Goal: Download file/media

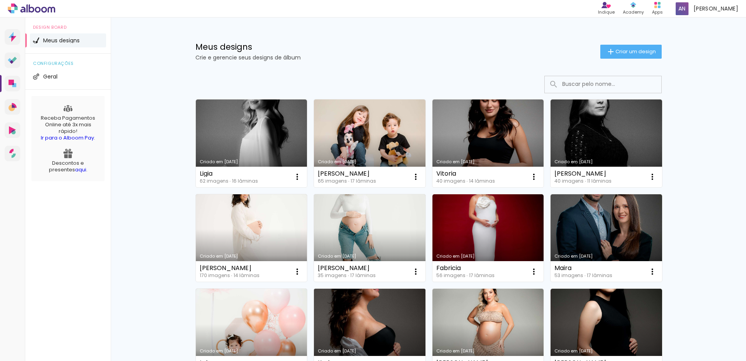
scroll to position [183, 0]
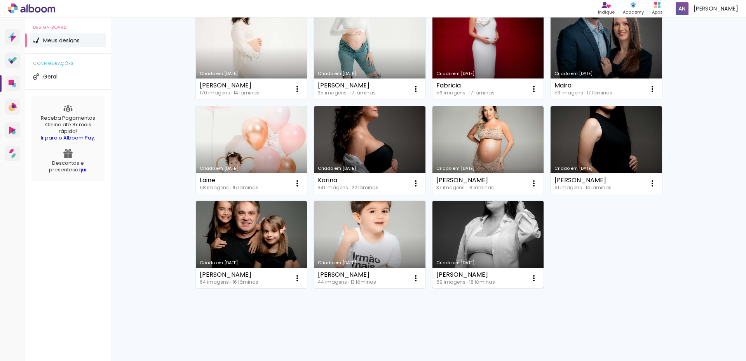
click at [480, 229] on link "Criado em [DATE]" at bounding box center [489, 245] width 112 height 88
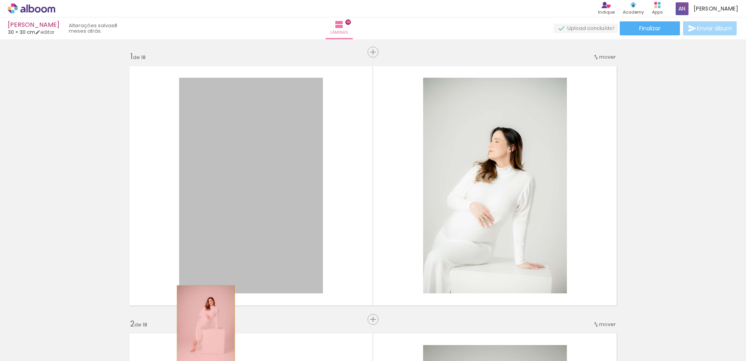
drag, startPoint x: 243, startPoint y: 186, endPoint x: 228, endPoint y: 241, distance: 57.4
click at [203, 329] on quentale-workspace at bounding box center [373, 180] width 746 height 361
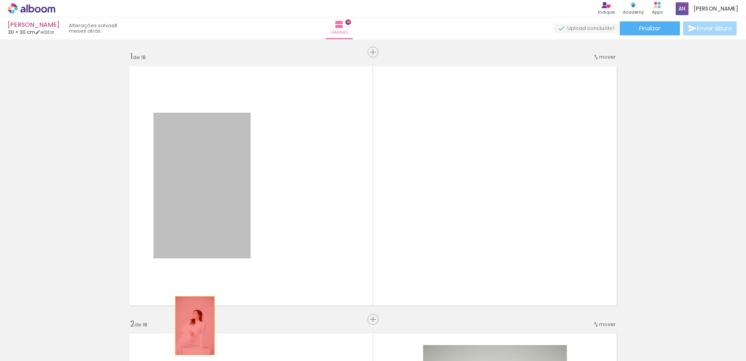
drag, startPoint x: 222, startPoint y: 228, endPoint x: 192, endPoint y: 330, distance: 106.3
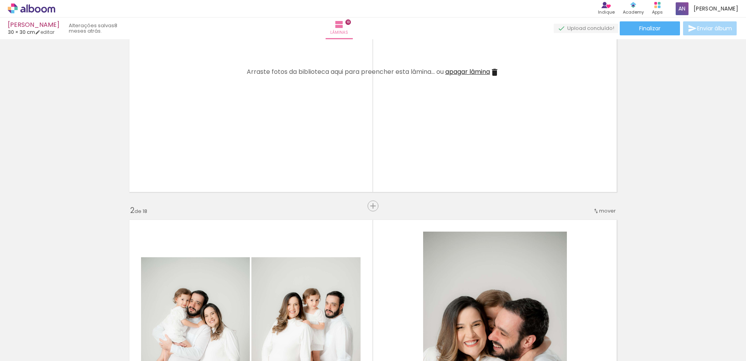
scroll to position [194, 0]
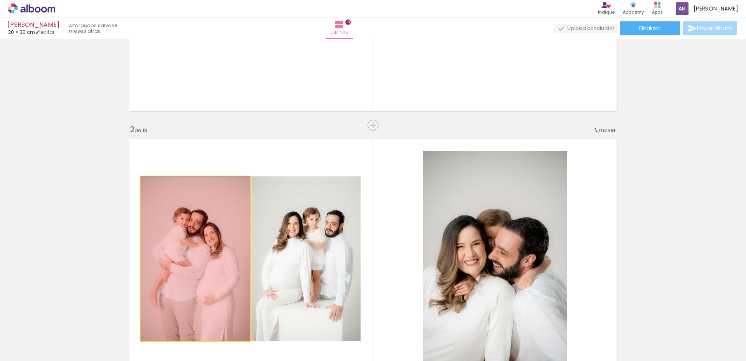
drag, startPoint x: 211, startPoint y: 246, endPoint x: 199, endPoint y: 335, distance: 90.2
click at [199, 335] on quentale-workspace at bounding box center [373, 180] width 746 height 361
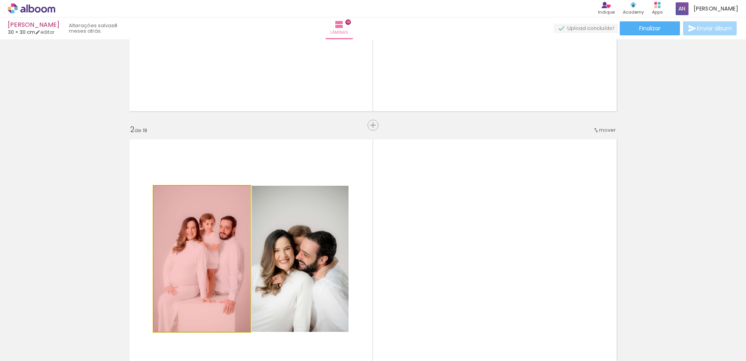
drag, startPoint x: 191, startPoint y: 261, endPoint x: 204, endPoint y: 277, distance: 20.7
click at [196, 337] on quentale-workspace at bounding box center [373, 180] width 746 height 361
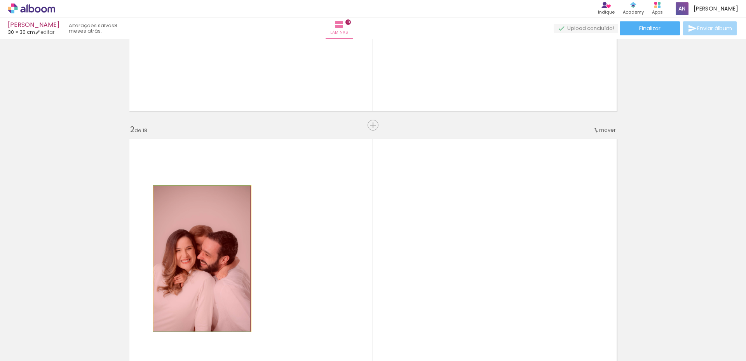
drag, startPoint x: 206, startPoint y: 265, endPoint x: 205, endPoint y: 330, distance: 64.5
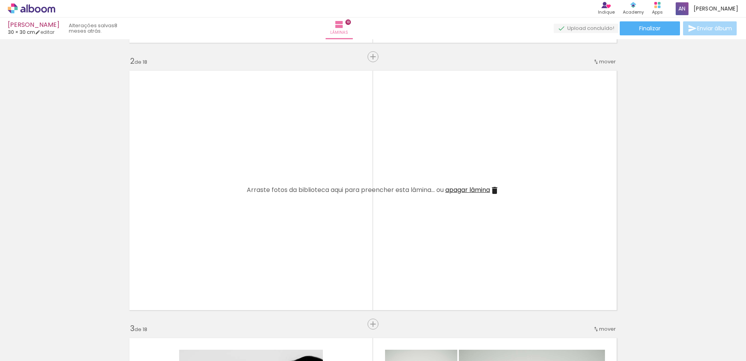
scroll to position [389, 0]
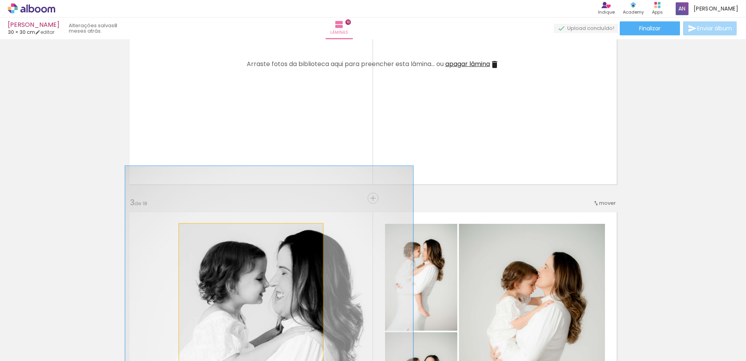
drag, startPoint x: 208, startPoint y: 293, endPoint x: 213, endPoint y: 300, distance: 8.4
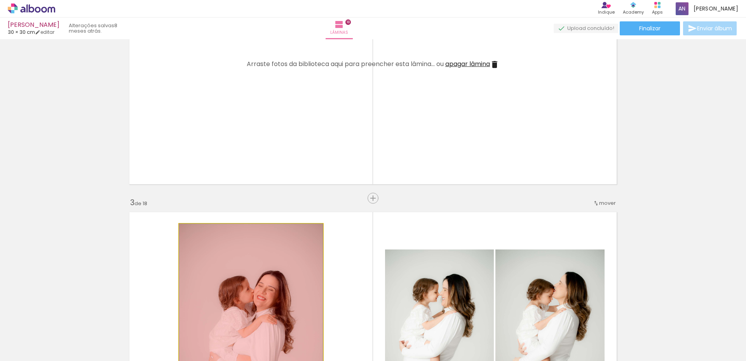
drag, startPoint x: 221, startPoint y: 278, endPoint x: 227, endPoint y: 300, distance: 23.3
click at [220, 335] on quentale-workspace at bounding box center [373, 180] width 746 height 361
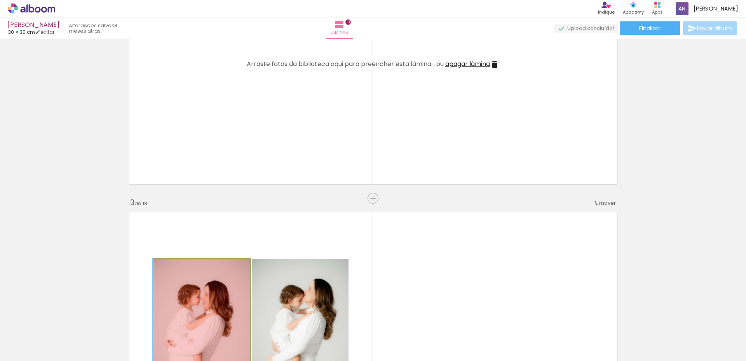
drag, startPoint x: 231, startPoint y: 285, endPoint x: 222, endPoint y: 313, distance: 28.8
click at [227, 338] on quentale-workspace at bounding box center [373, 180] width 746 height 361
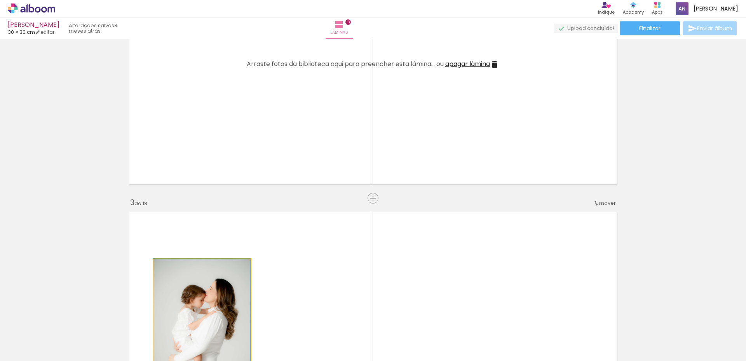
drag, startPoint x: 217, startPoint y: 297, endPoint x: 206, endPoint y: 331, distance: 35.8
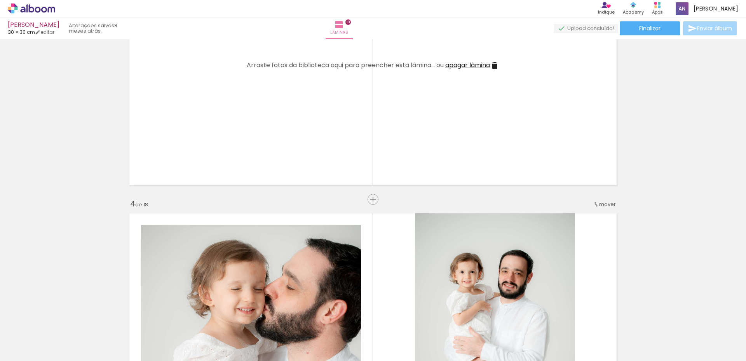
scroll to position [661, 0]
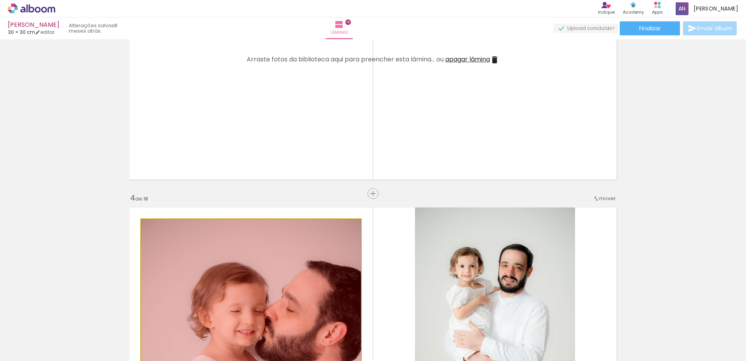
drag, startPoint x: 203, startPoint y: 329, endPoint x: 207, endPoint y: 298, distance: 31.0
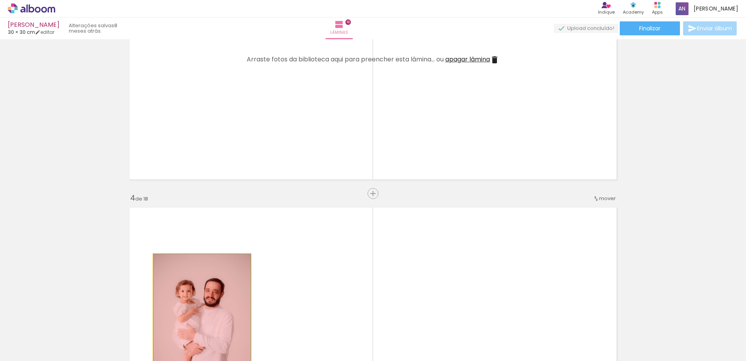
drag, startPoint x: 215, startPoint y: 279, endPoint x: 217, endPoint y: 334, distance: 54.8
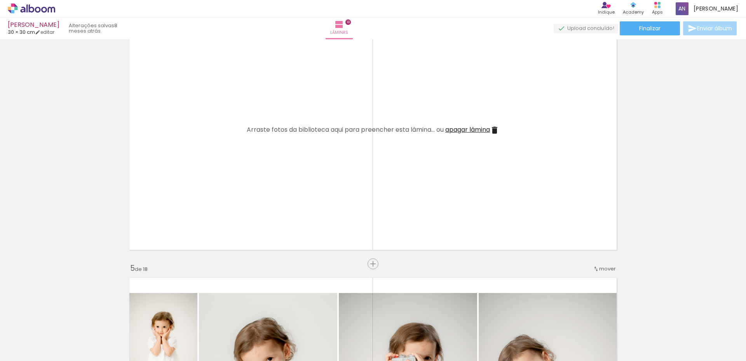
scroll to position [1011, 0]
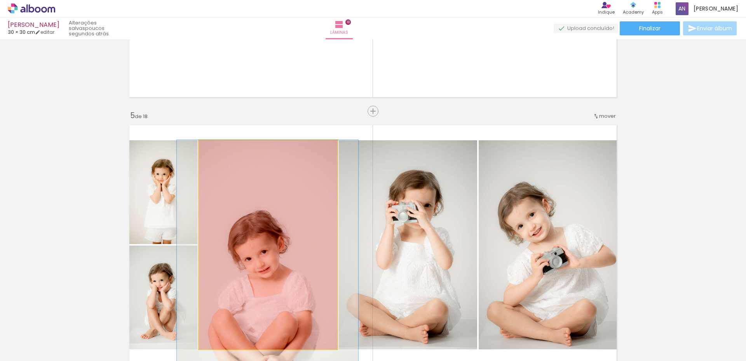
drag, startPoint x: 242, startPoint y: 254, endPoint x: 241, endPoint y: 295, distance: 41.2
click at [236, 340] on quentale-workspace at bounding box center [373, 180] width 746 height 361
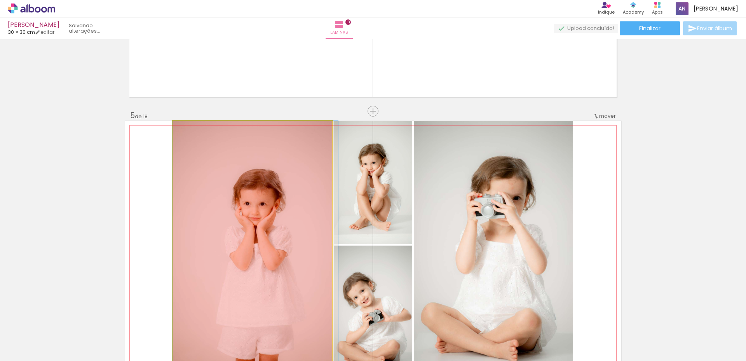
drag, startPoint x: 242, startPoint y: 275, endPoint x: 248, endPoint y: 342, distance: 67.1
click at [248, 342] on quentale-workspace at bounding box center [373, 180] width 746 height 361
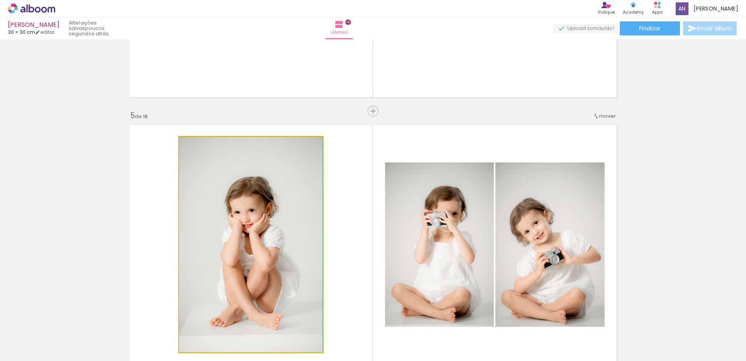
drag, startPoint x: 234, startPoint y: 274, endPoint x: 236, endPoint y: 313, distance: 38.6
click at [235, 333] on quentale-workspace at bounding box center [373, 180] width 746 height 361
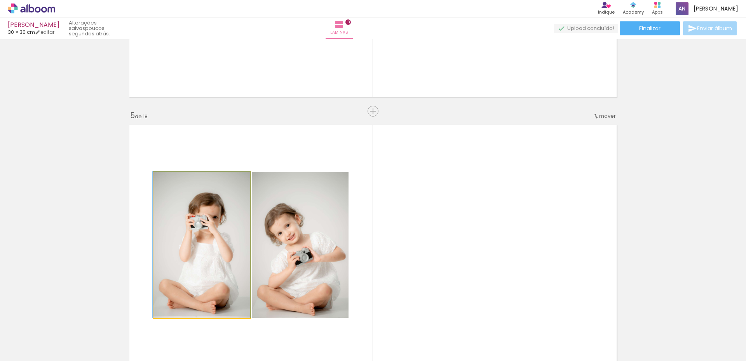
drag, startPoint x: 230, startPoint y: 273, endPoint x: 225, endPoint y: 312, distance: 39.7
click at [223, 321] on quentale-workspace at bounding box center [373, 180] width 746 height 361
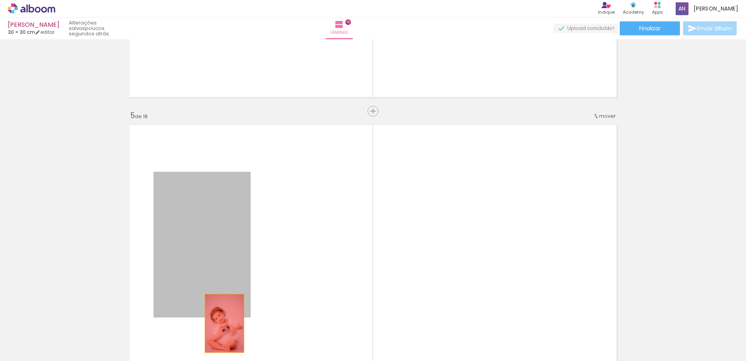
drag, startPoint x: 227, startPoint y: 278, endPoint x: 222, endPoint y: 326, distance: 48.8
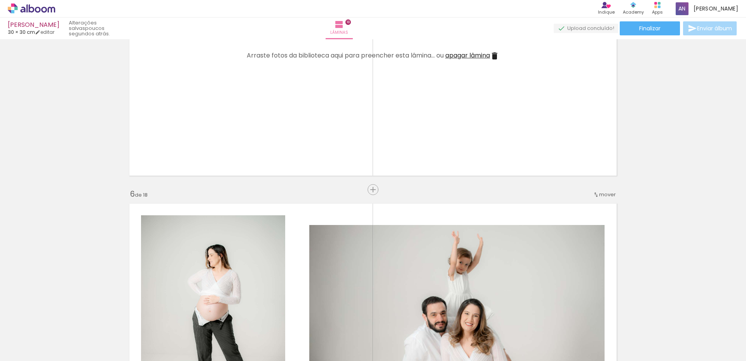
scroll to position [1244, 0]
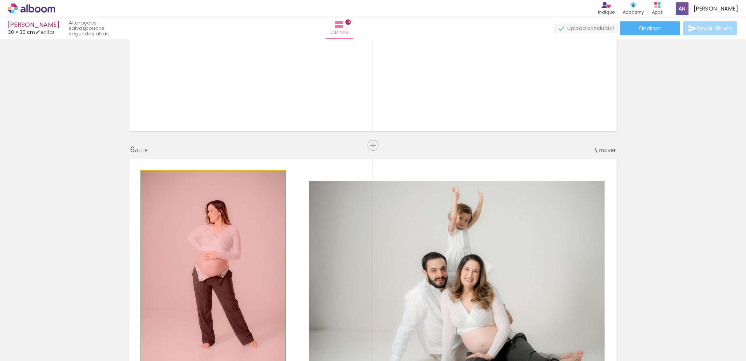
drag, startPoint x: 222, startPoint y: 300, endPoint x: 218, endPoint y: 337, distance: 37.5
click at [218, 337] on quentale-workspace at bounding box center [373, 180] width 746 height 361
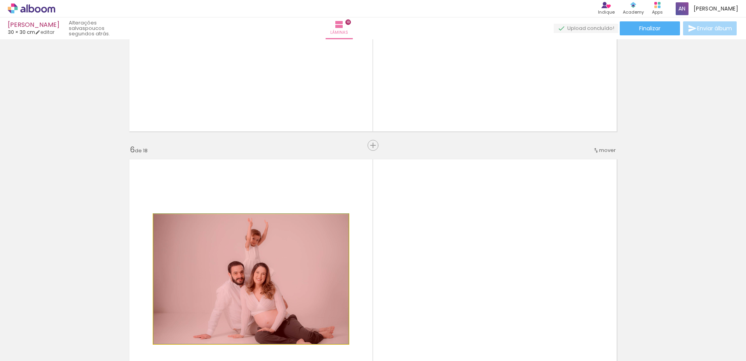
drag, startPoint x: 213, startPoint y: 283, endPoint x: 210, endPoint y: 340, distance: 57.3
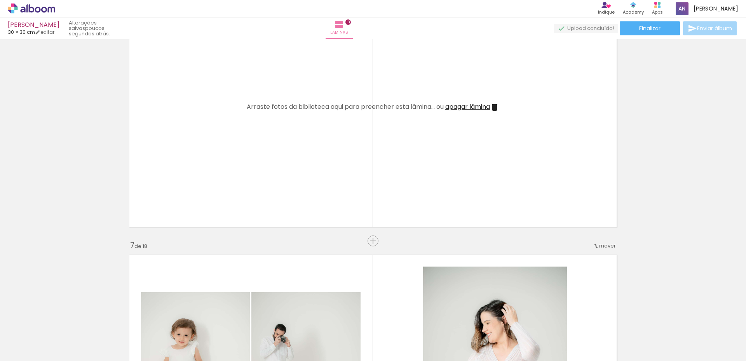
scroll to position [1438, 0]
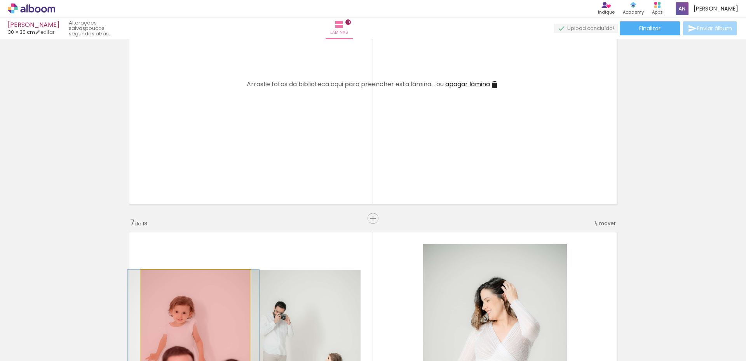
drag, startPoint x: 217, startPoint y: 298, endPoint x: 215, endPoint y: 332, distance: 34.2
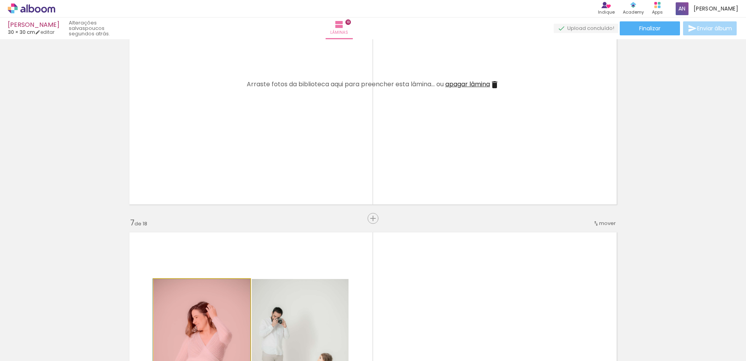
drag, startPoint x: 211, startPoint y: 300, endPoint x: 211, endPoint y: 320, distance: 20.6
click at [210, 325] on quentale-workspace at bounding box center [373, 180] width 746 height 361
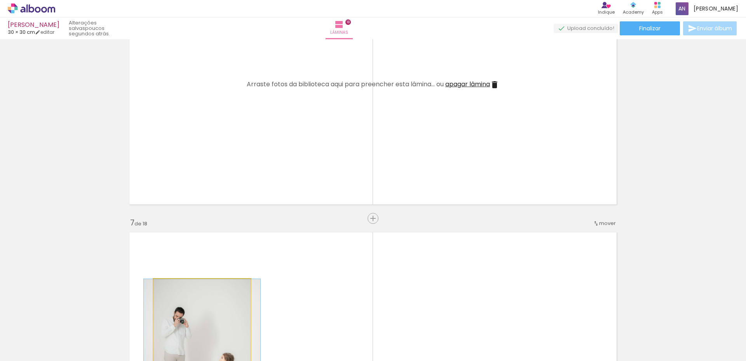
drag, startPoint x: 207, startPoint y: 311, endPoint x: 204, endPoint y: 325, distance: 14.0
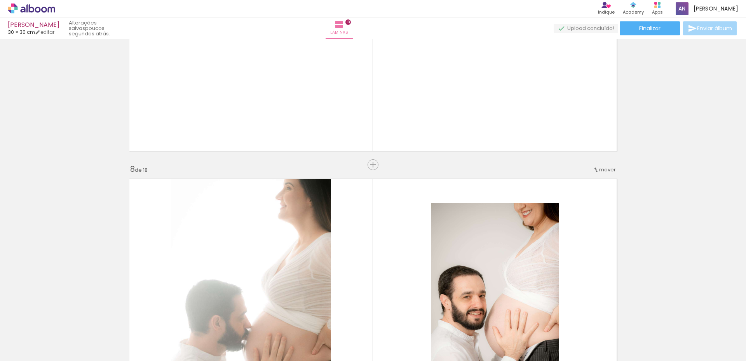
scroll to position [1788, 0]
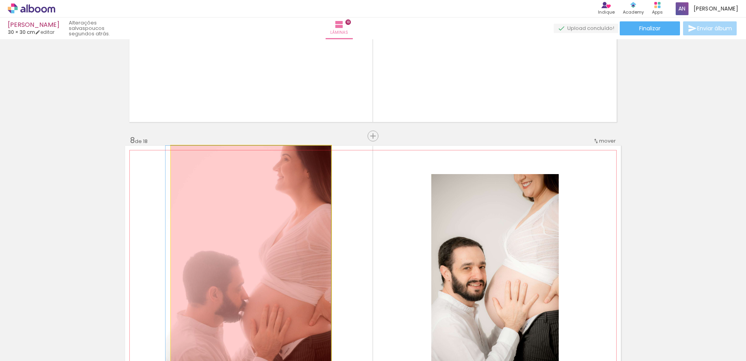
drag, startPoint x: 205, startPoint y: 267, endPoint x: 210, endPoint y: 299, distance: 32.7
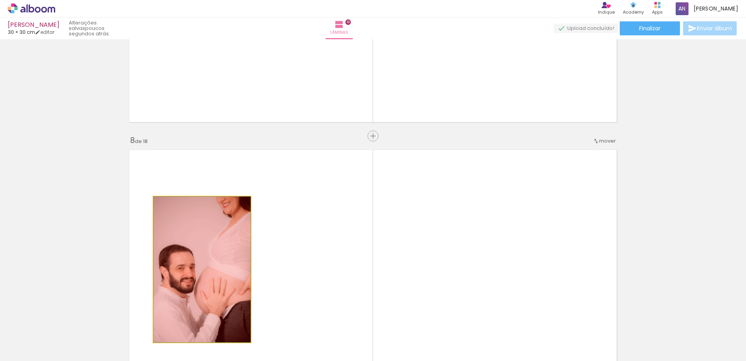
drag, startPoint x: 219, startPoint y: 282, endPoint x: 213, endPoint y: 325, distance: 43.2
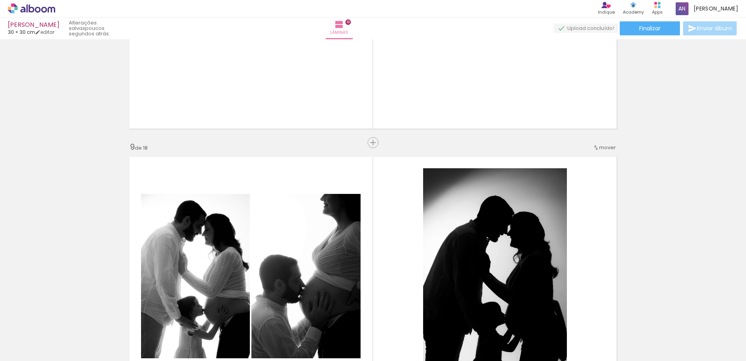
scroll to position [2060, 0]
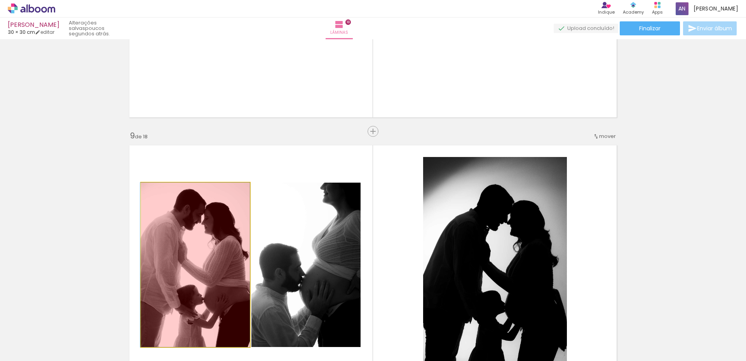
drag, startPoint x: 203, startPoint y: 255, endPoint x: 204, endPoint y: 311, distance: 56.0
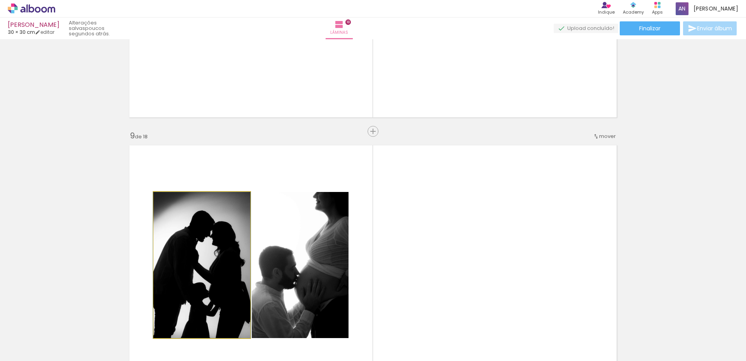
drag, startPoint x: 213, startPoint y: 281, endPoint x: 203, endPoint y: 328, distance: 48.0
click at [203, 338] on quentale-workspace at bounding box center [373, 180] width 746 height 361
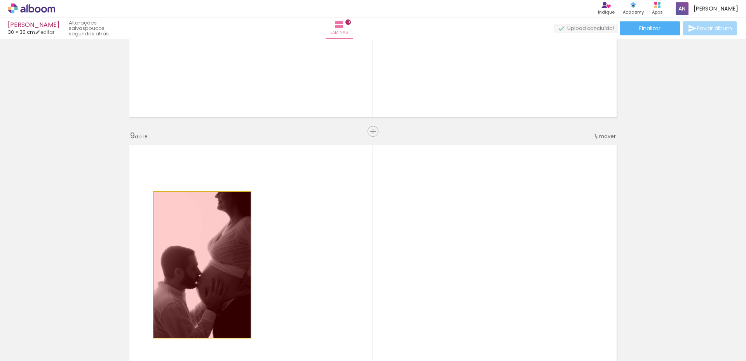
drag, startPoint x: 195, startPoint y: 287, endPoint x: 188, endPoint y: 330, distance: 42.9
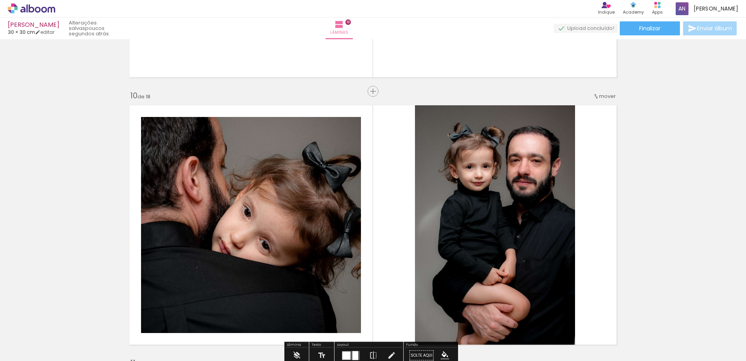
scroll to position [2371, 0]
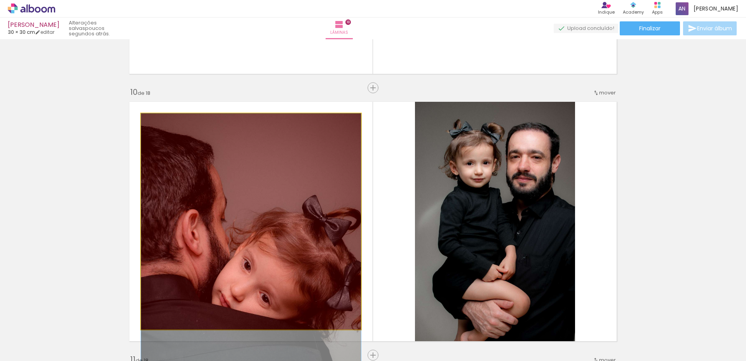
drag, startPoint x: 203, startPoint y: 241, endPoint x: 204, endPoint y: 328, distance: 86.7
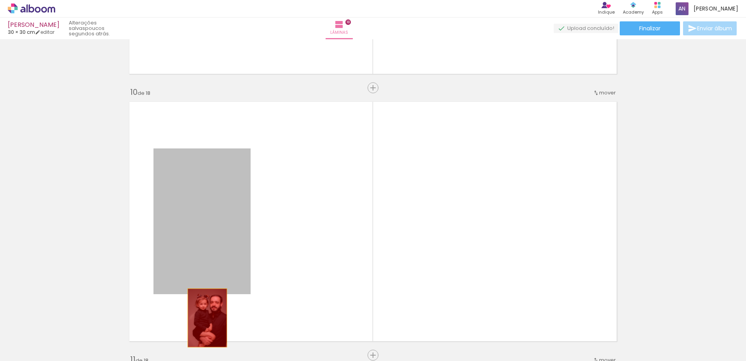
drag, startPoint x: 206, startPoint y: 290, endPoint x: 204, endPoint y: 319, distance: 29.6
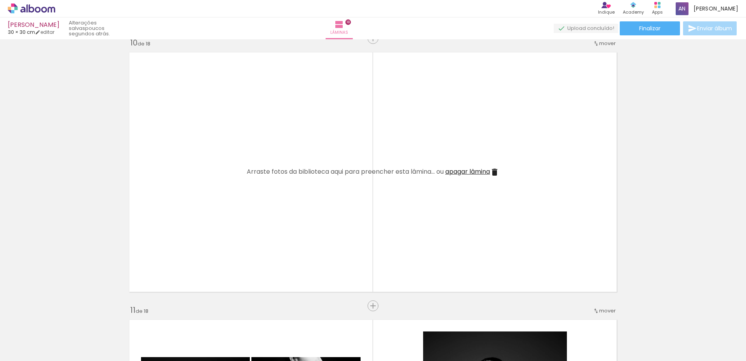
scroll to position [2565, 0]
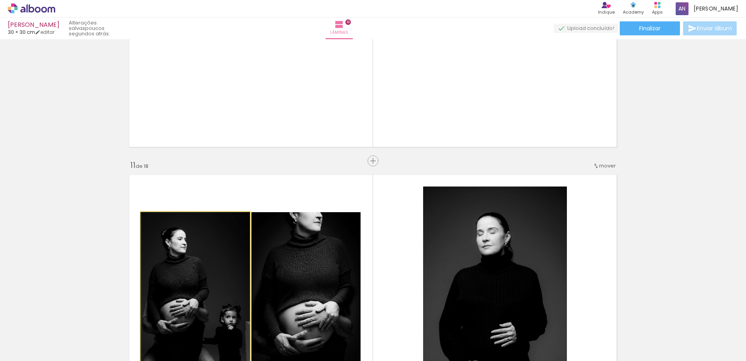
drag, startPoint x: 217, startPoint y: 284, endPoint x: 211, endPoint y: 334, distance: 51.0
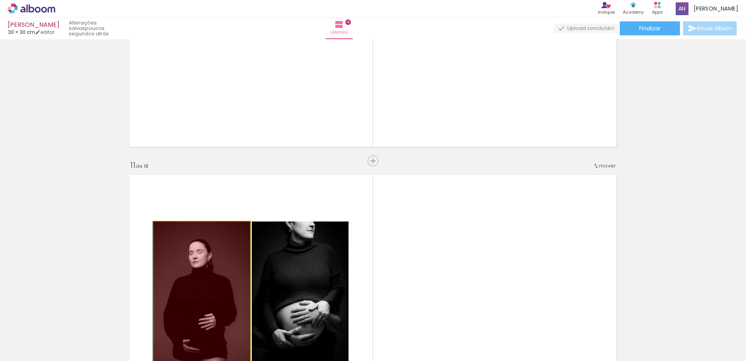
drag, startPoint x: 198, startPoint y: 288, endPoint x: 204, endPoint y: 305, distance: 17.3
click at [196, 330] on quentale-workspace at bounding box center [373, 180] width 746 height 361
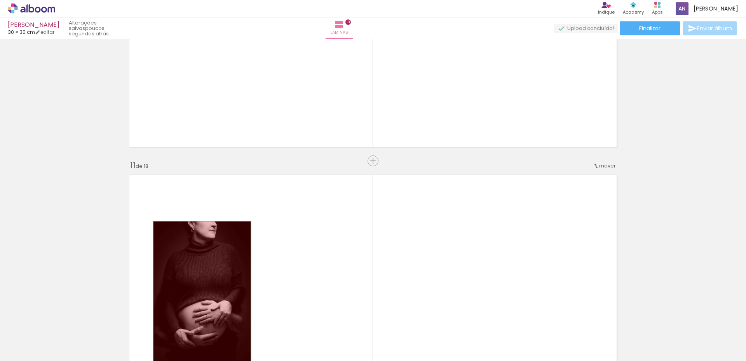
drag
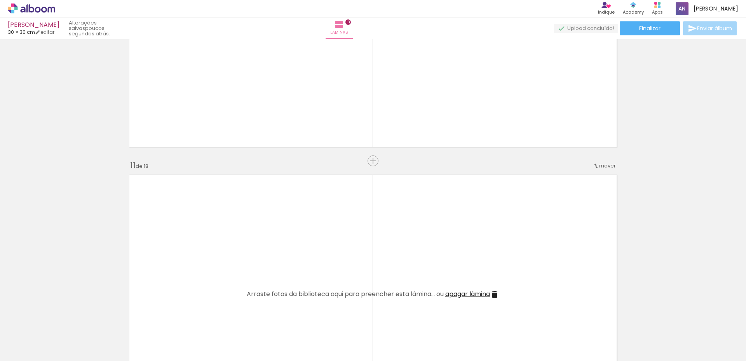
scroll to position [2799, 0]
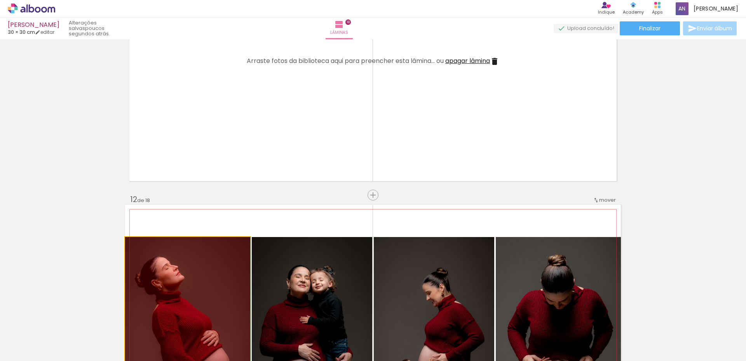
click at [209, 332] on quentale-workspace at bounding box center [373, 180] width 746 height 361
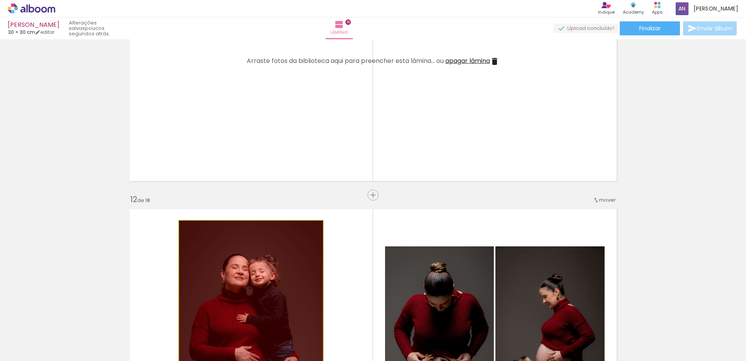
click at [199, 330] on quentale-workspace at bounding box center [373, 180] width 746 height 361
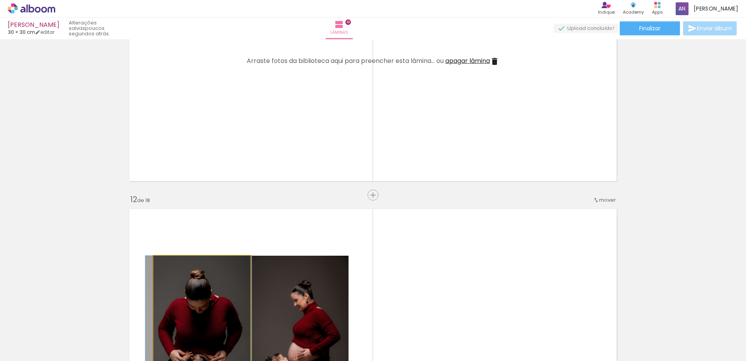
click at [215, 328] on quentale-workspace at bounding box center [373, 180] width 746 height 361
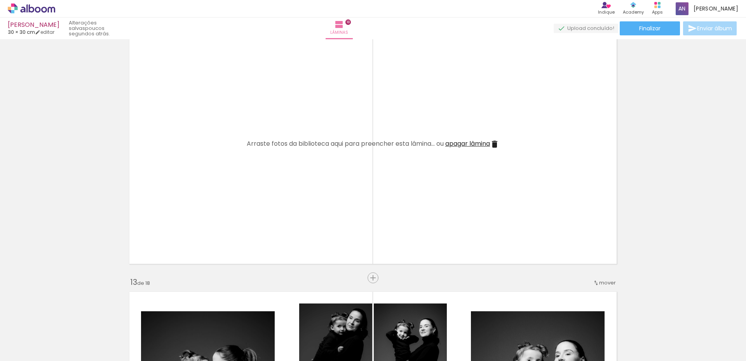
scroll to position [3032, 0]
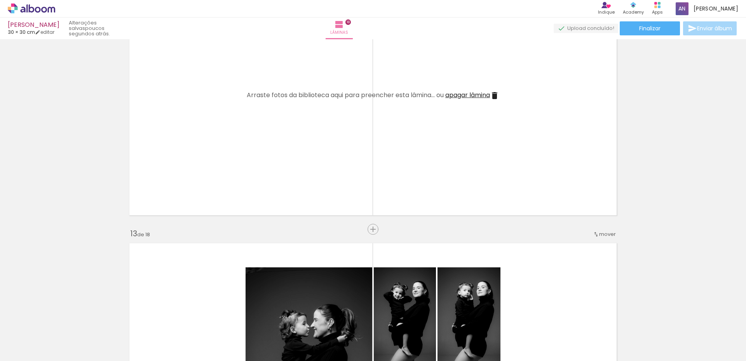
click at [212, 325] on quentale-workspace at bounding box center [373, 180] width 746 height 361
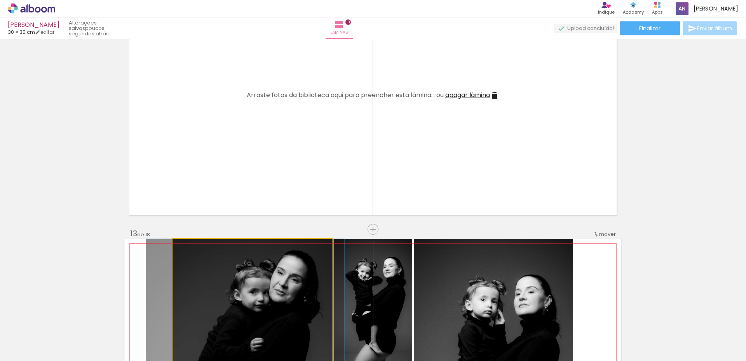
click at [294, 320] on quentale-workspace at bounding box center [373, 180] width 746 height 361
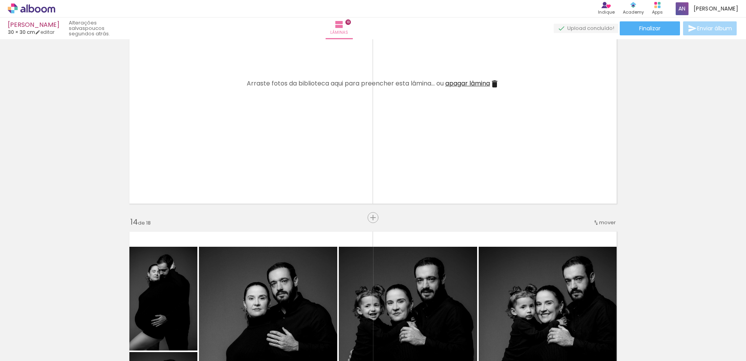
scroll to position [3382, 0]
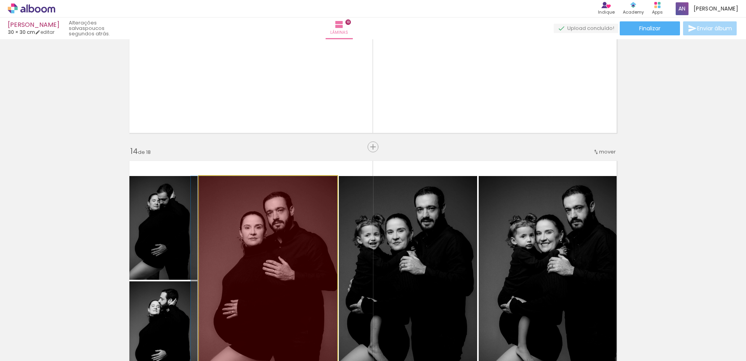
click at [247, 335] on quentale-workspace at bounding box center [373, 180] width 746 height 361
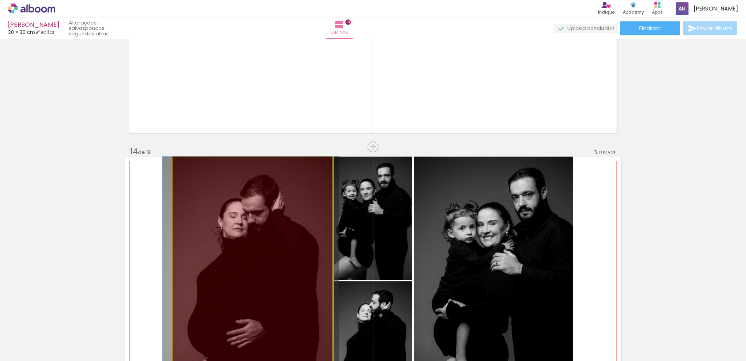
click at [229, 334] on quentale-workspace at bounding box center [373, 180] width 746 height 361
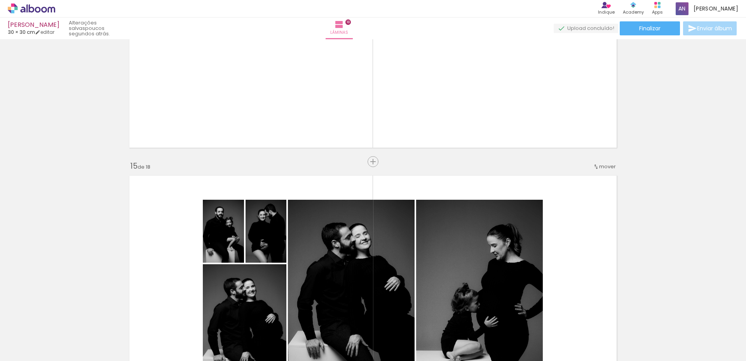
scroll to position [3654, 0]
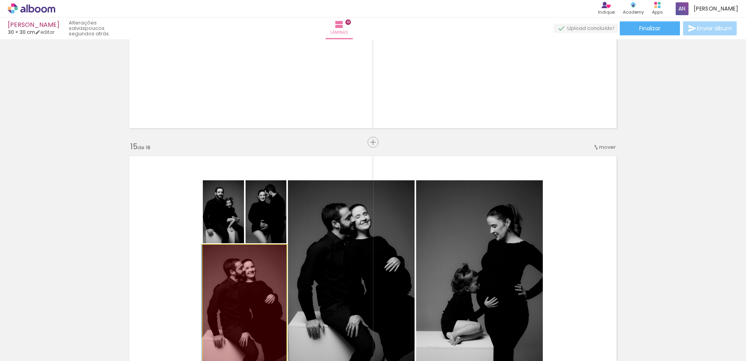
click at [253, 333] on quentale-workspace at bounding box center [373, 180] width 746 height 361
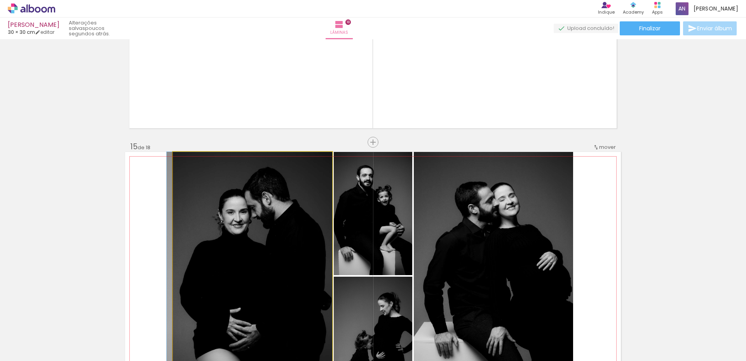
click at [277, 328] on quentale-workspace at bounding box center [373, 180] width 746 height 361
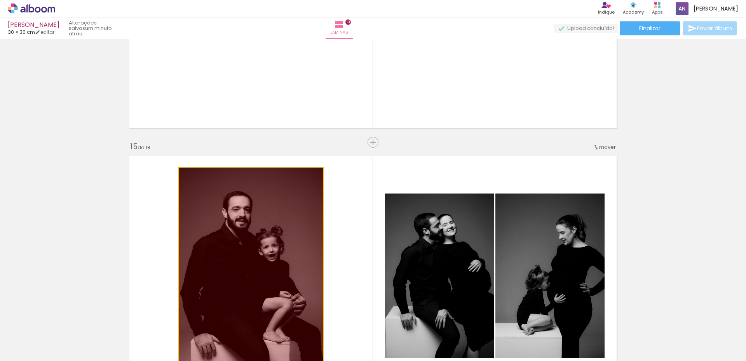
click at [249, 329] on quentale-workspace at bounding box center [373, 180] width 746 height 361
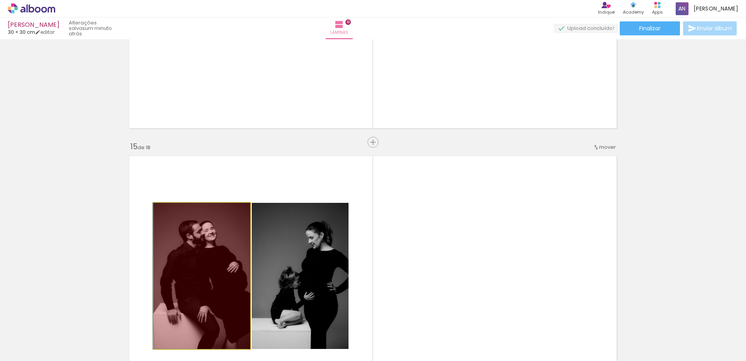
click at [203, 333] on quentale-workspace at bounding box center [373, 180] width 746 height 361
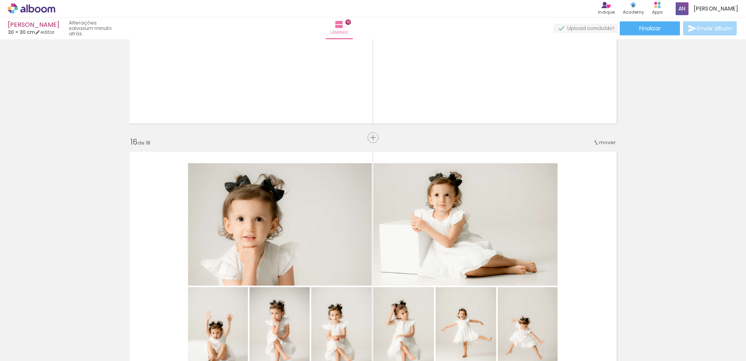
scroll to position [4004, 0]
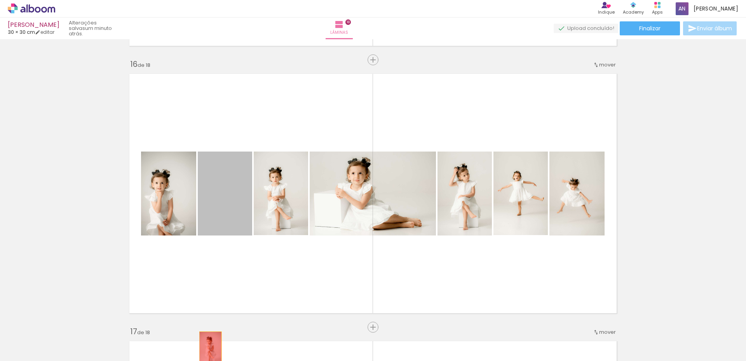
click at [208, 350] on quentale-workspace at bounding box center [373, 180] width 746 height 361
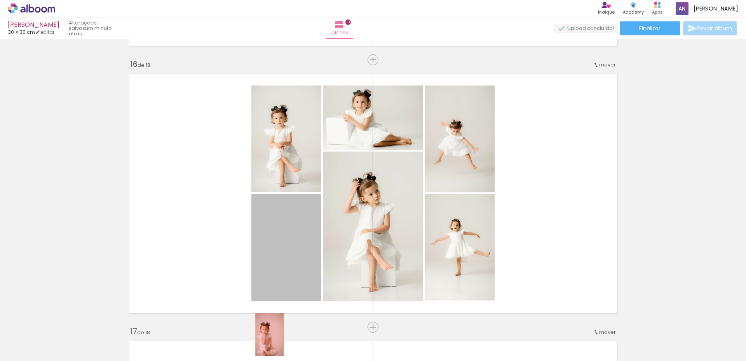
click at [266, 335] on quentale-workspace at bounding box center [373, 180] width 746 height 361
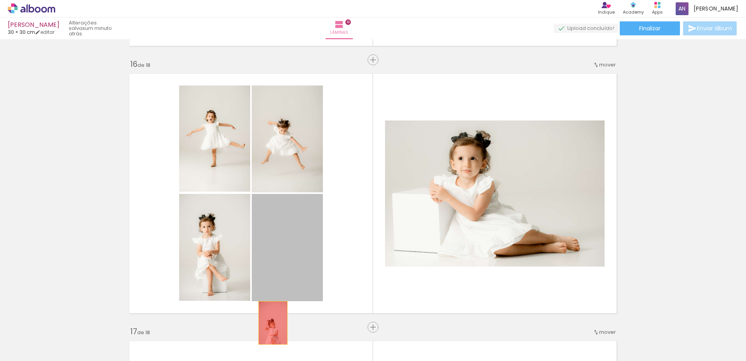
click at [271, 331] on quentale-workspace at bounding box center [373, 180] width 746 height 361
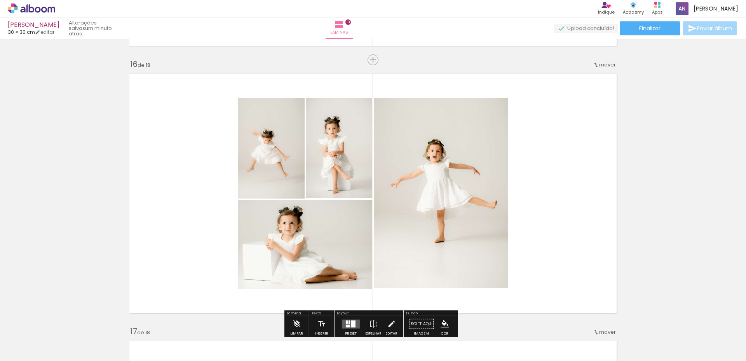
click at [253, 345] on quentale-workspace at bounding box center [373, 180] width 746 height 361
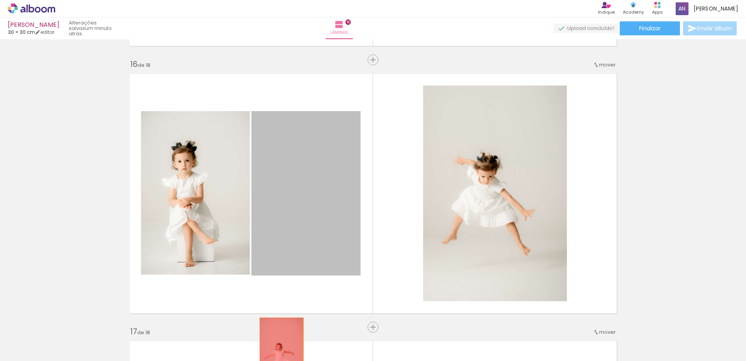
click at [279, 351] on quentale-workspace at bounding box center [373, 180] width 746 height 361
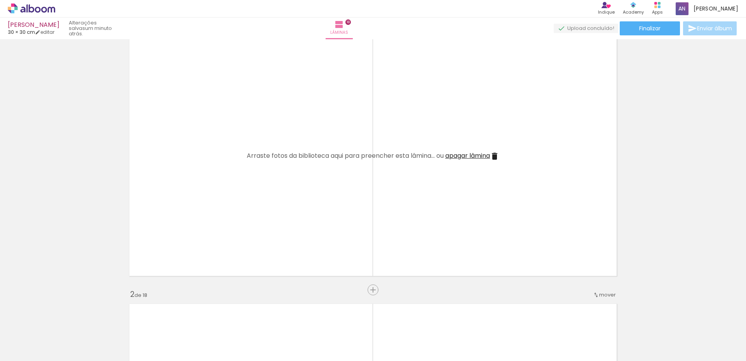
scroll to position [0, 0]
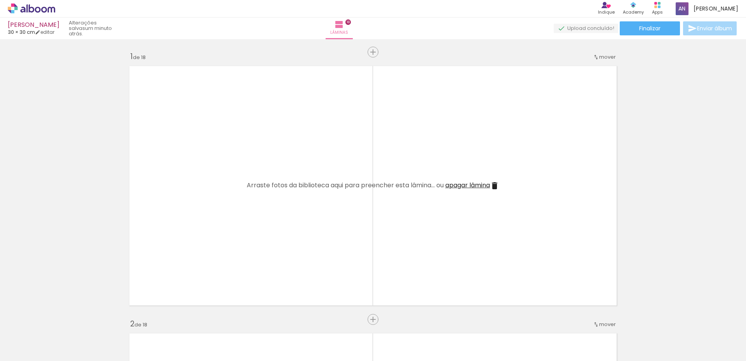
click at [61, 319] on iron-icon at bounding box center [61, 319] width 8 height 8
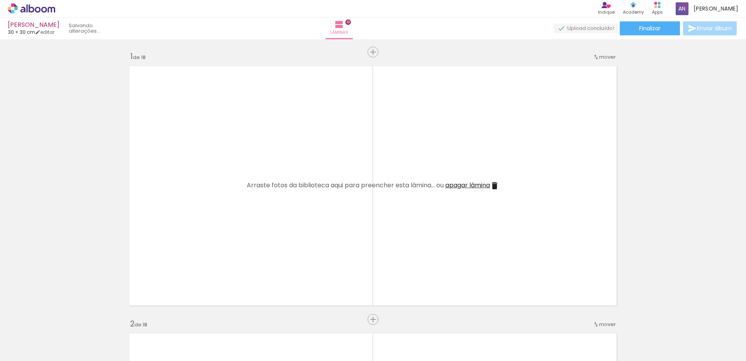
click at [61, 319] on iron-icon at bounding box center [61, 319] width 8 height 8
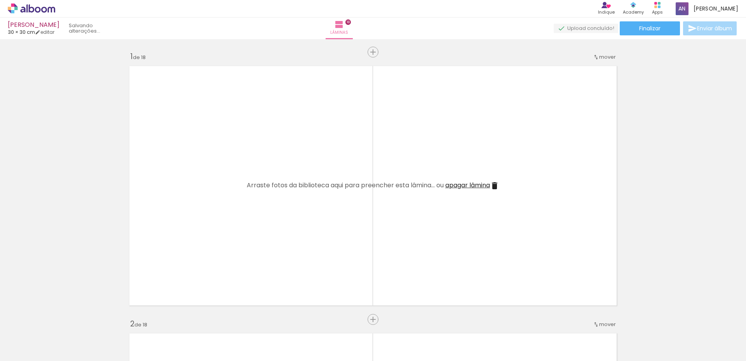
click at [61, 319] on iron-icon at bounding box center [61, 319] width 8 height 8
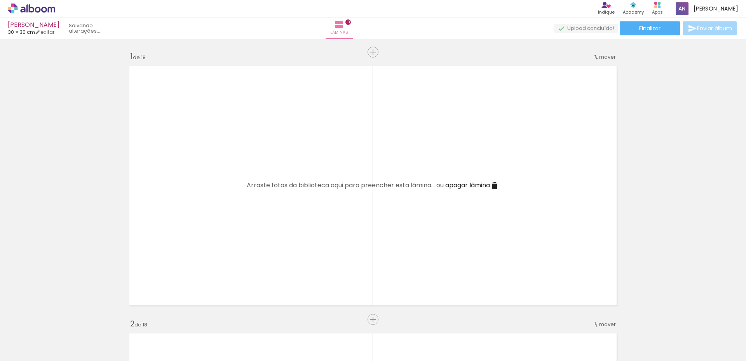
click at [61, 319] on iron-icon at bounding box center [61, 319] width 8 height 8
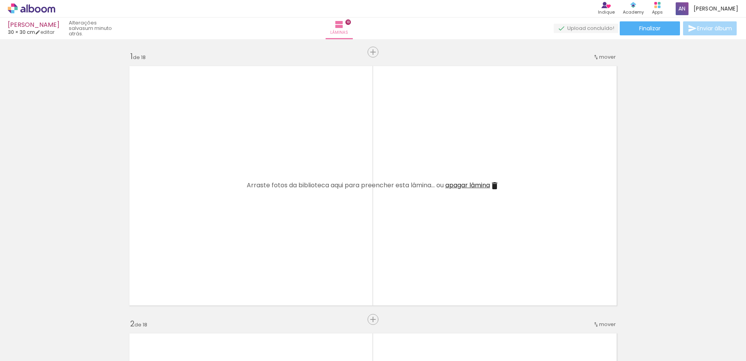
click at [61, 319] on iron-icon at bounding box center [61, 319] width 8 height 8
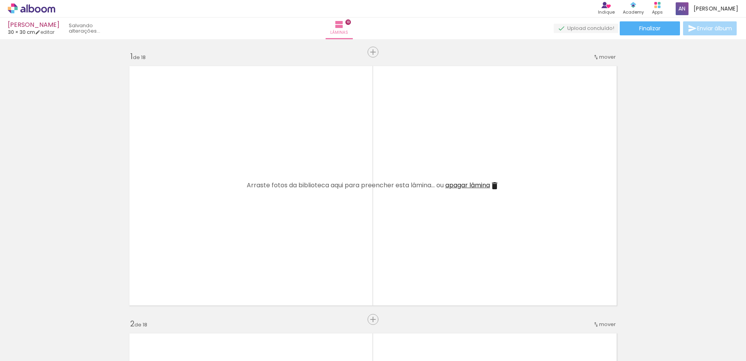
click at [61, 319] on iron-icon at bounding box center [61, 319] width 8 height 8
click at [62, 319] on iron-icon at bounding box center [61, 319] width 8 height 8
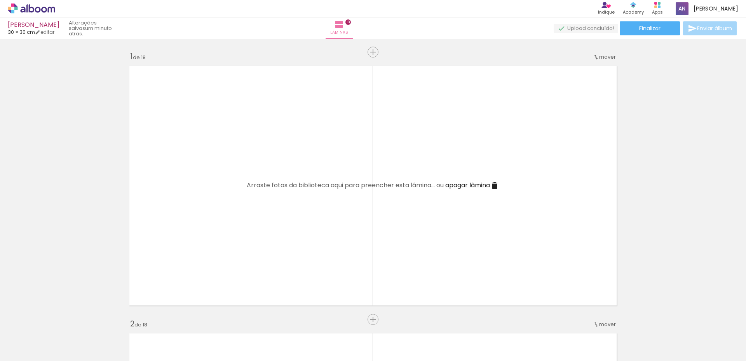
click at [62, 319] on iron-icon at bounding box center [61, 319] width 8 height 8
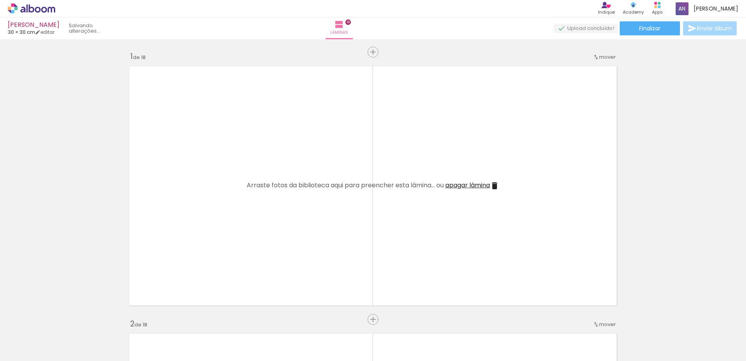
click at [62, 319] on iron-icon at bounding box center [61, 319] width 8 height 8
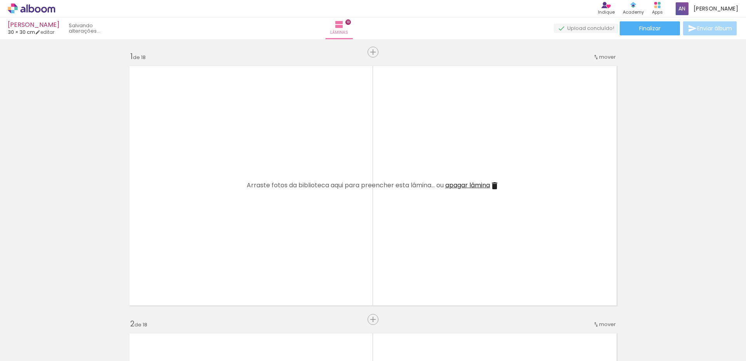
click at [62, 319] on iron-icon at bounding box center [61, 319] width 8 height 8
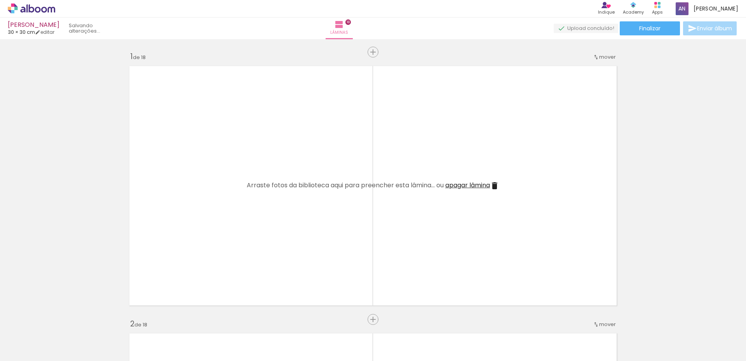
click at [62, 319] on iron-icon at bounding box center [61, 319] width 8 height 8
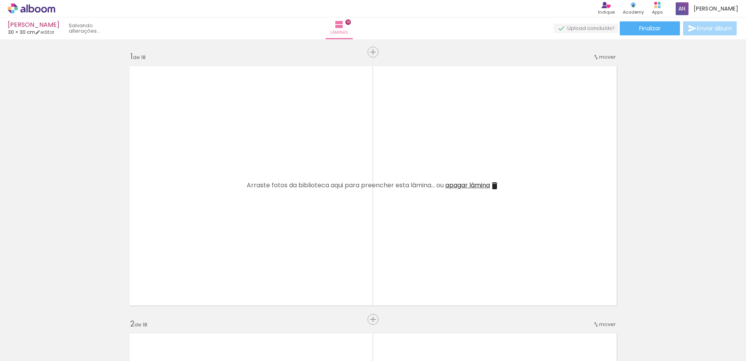
click at [62, 319] on iron-icon at bounding box center [61, 319] width 8 height 8
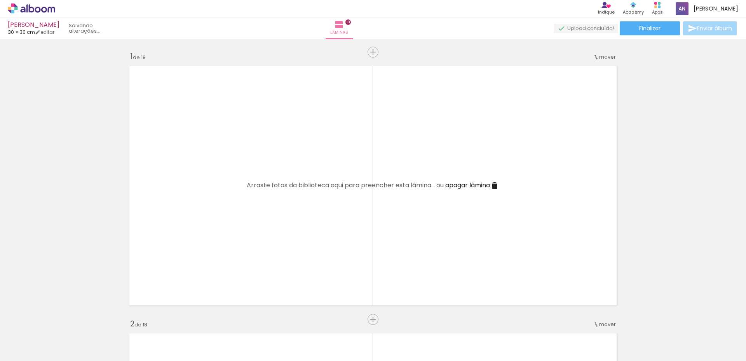
click at [62, 319] on iron-icon at bounding box center [61, 319] width 8 height 8
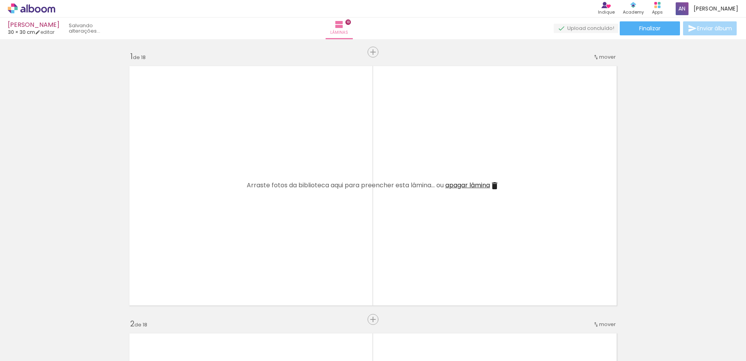
click at [62, 319] on iron-icon at bounding box center [61, 319] width 8 height 8
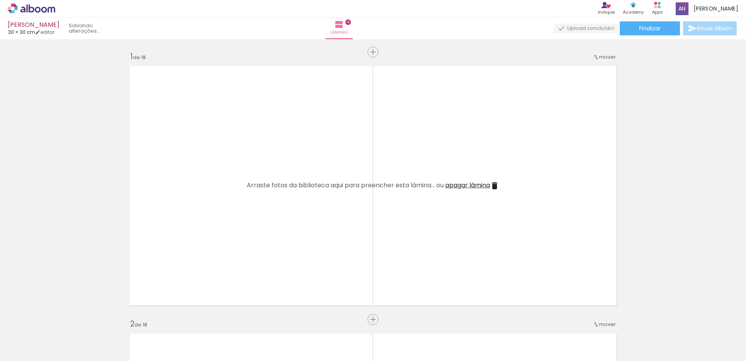
click at [62, 319] on iron-icon at bounding box center [61, 319] width 8 height 8
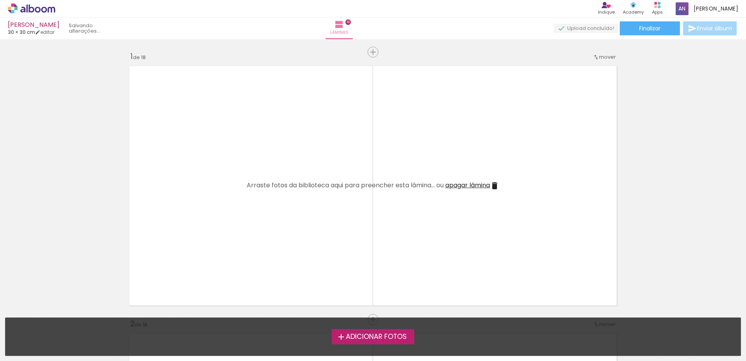
click at [62, 319] on div "Adicionar Fotos Solte suas fotos aqui..." at bounding box center [372, 337] width 735 height 38
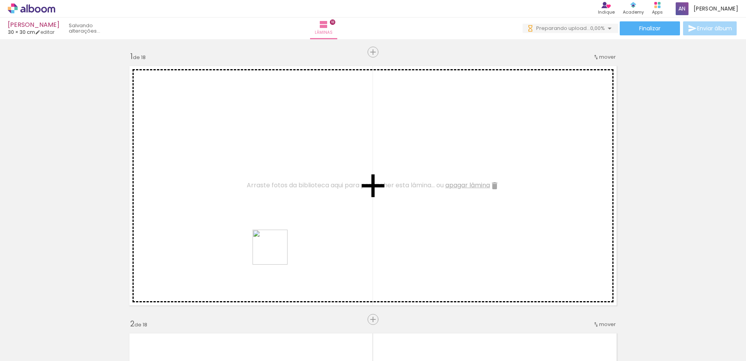
drag, startPoint x: 257, startPoint y: 338, endPoint x: 276, endPoint y: 254, distance: 86.5
click at [276, 253] on quentale-workspace at bounding box center [373, 180] width 746 height 361
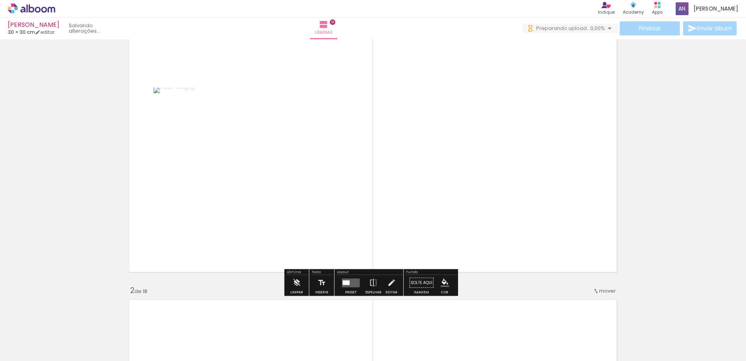
scroll to position [78, 0]
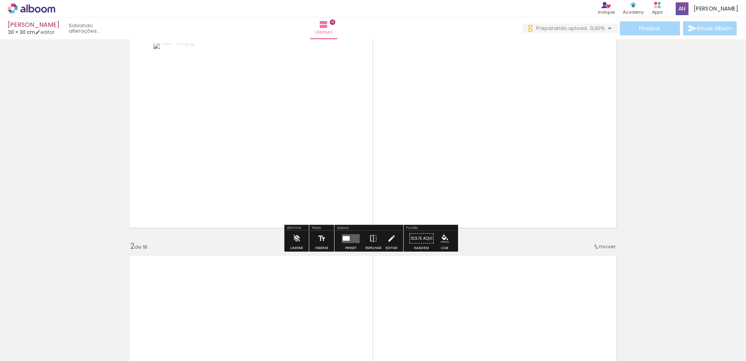
click at [343, 240] on div at bounding box center [346, 238] width 7 height 5
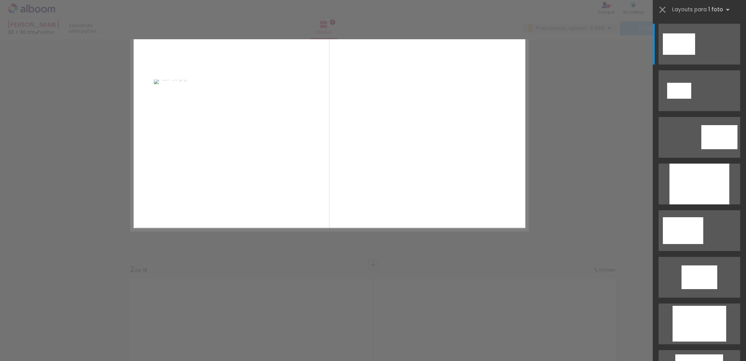
scroll to position [10, 0]
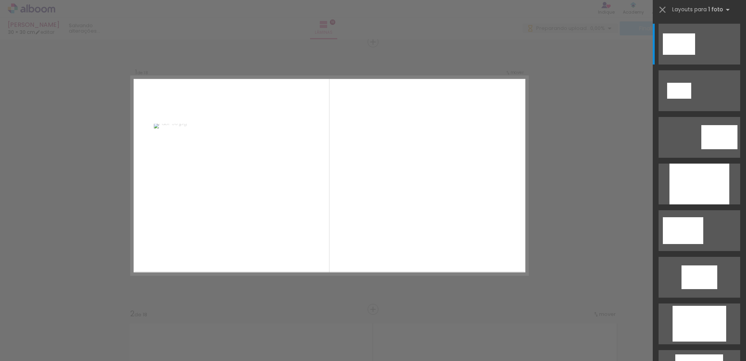
click at [133, 337] on div at bounding box center [121, 335] width 23 height 35
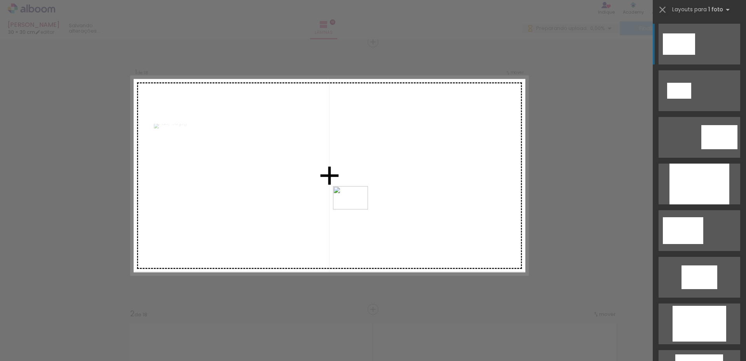
drag, startPoint x: 216, startPoint y: 339, endPoint x: 356, endPoint y: 210, distance: 190.6
click at [356, 210] on quentale-workspace at bounding box center [373, 180] width 746 height 361
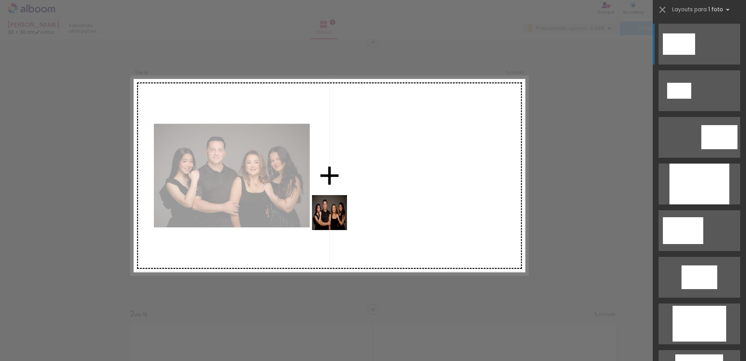
drag, startPoint x: 270, startPoint y: 276, endPoint x: 370, endPoint y: 196, distance: 127.5
click at [370, 196] on quentale-workspace at bounding box center [373, 180] width 746 height 361
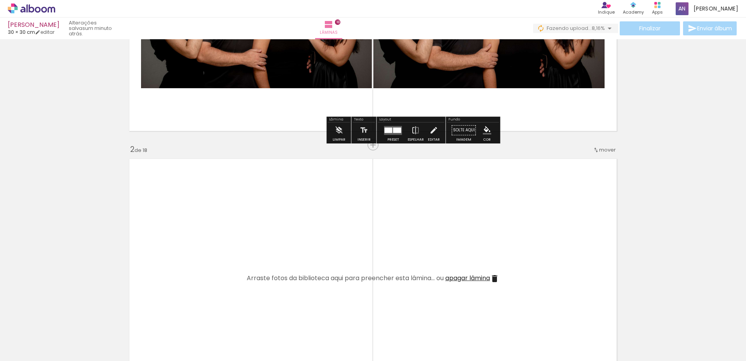
scroll to position [194, 0]
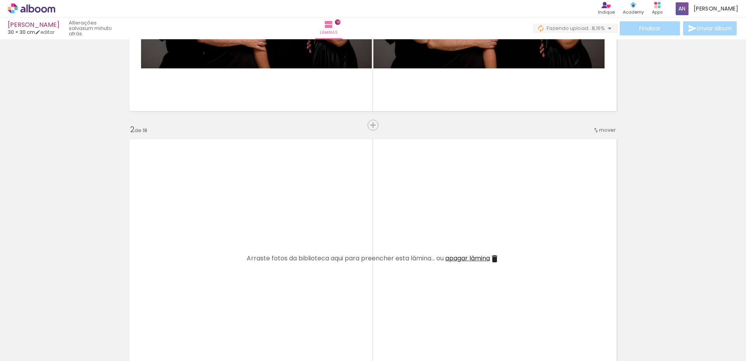
click at [127, 334] on div at bounding box center [121, 335] width 26 height 38
click at [127, 333] on div at bounding box center [121, 335] width 26 height 38
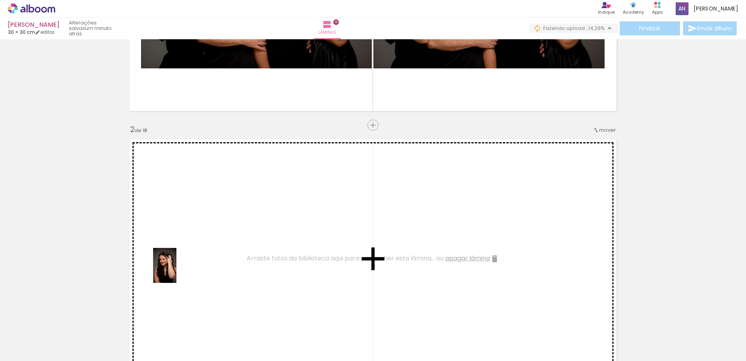
drag, startPoint x: 123, startPoint y: 342, endPoint x: 176, endPoint y: 271, distance: 88.2
click at [176, 271] on quentale-workspace at bounding box center [373, 180] width 746 height 361
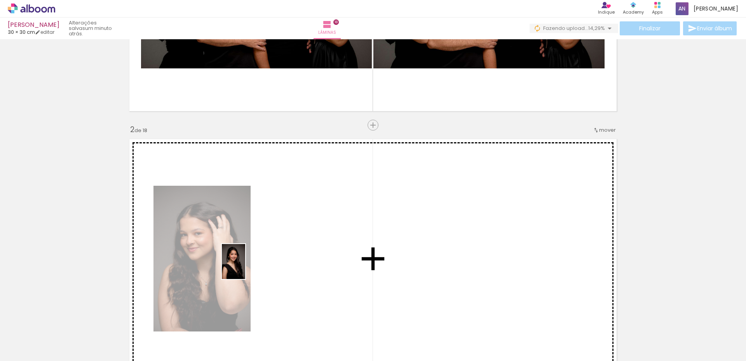
drag, startPoint x: 167, startPoint y: 334, endPoint x: 245, endPoint y: 267, distance: 102.8
click at [245, 267] on quentale-workspace at bounding box center [373, 180] width 746 height 361
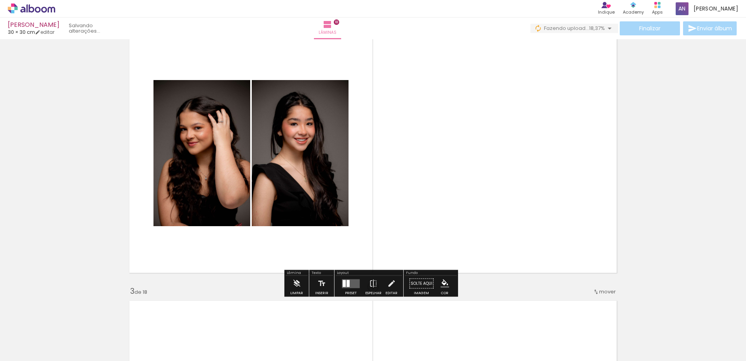
scroll to position [350, 0]
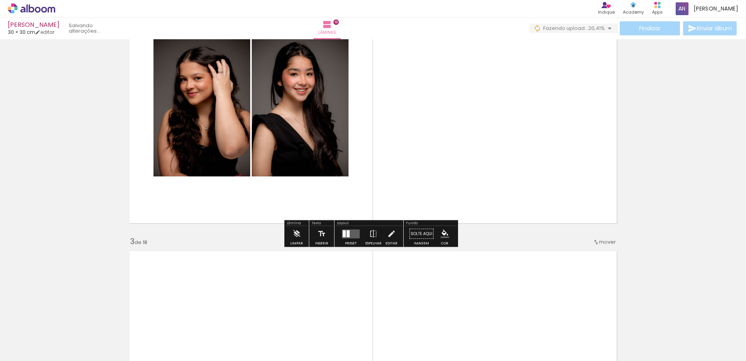
click at [347, 232] on div at bounding box center [348, 233] width 3 height 7
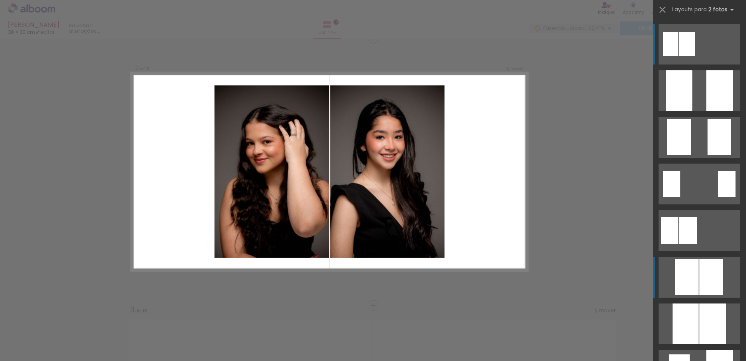
scroll to position [278, 0]
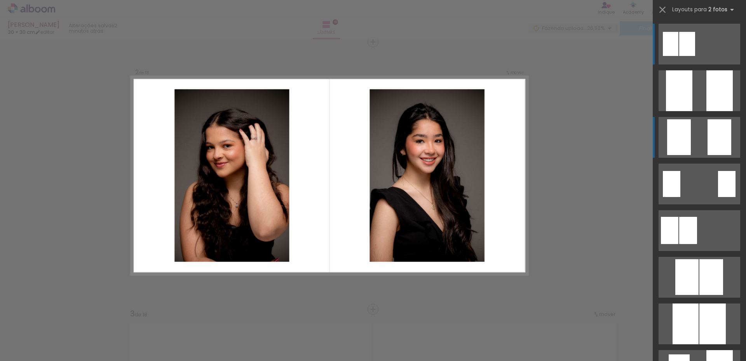
click at [690, 65] on quentale-layouter at bounding box center [700, 44] width 82 height 41
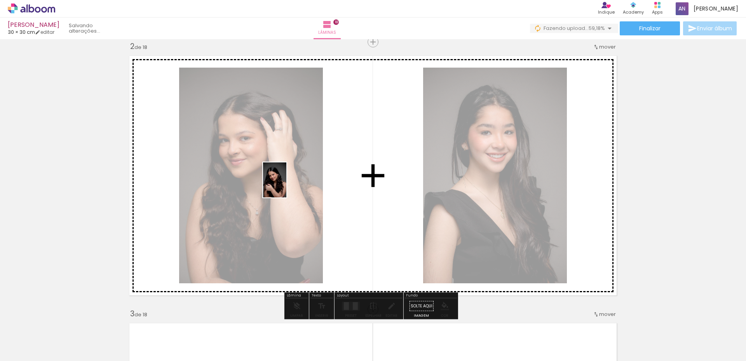
drag, startPoint x: 82, startPoint y: 336, endPoint x: 286, endPoint y: 186, distance: 253.6
click at [286, 186] on quentale-workspace at bounding box center [373, 180] width 746 height 361
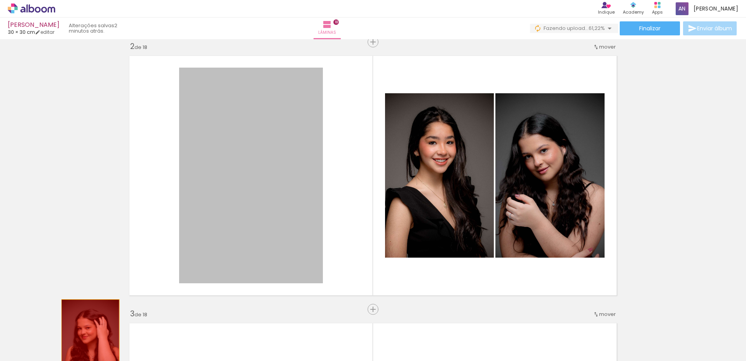
drag, startPoint x: 238, startPoint y: 179, endPoint x: 87, endPoint y: 343, distance: 222.6
click at [87, 343] on quentale-workspace at bounding box center [373, 180] width 746 height 361
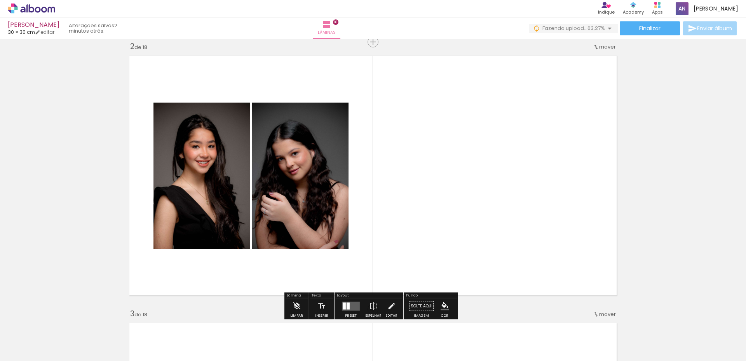
click at [347, 305] on div at bounding box center [348, 305] width 3 height 7
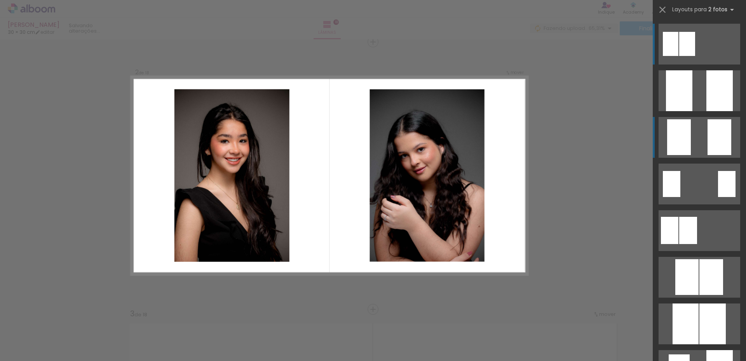
click at [696, 65] on quentale-layouter at bounding box center [700, 44] width 82 height 41
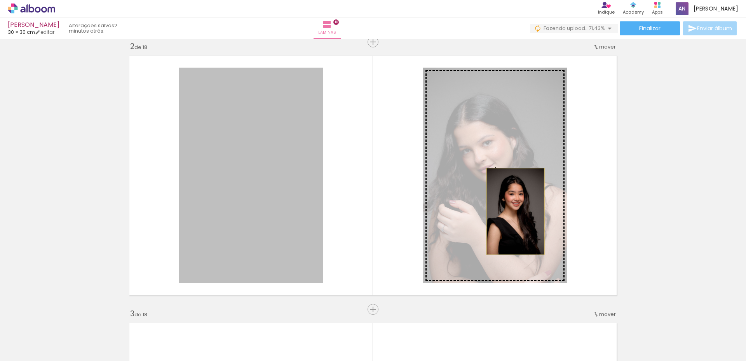
drag, startPoint x: 256, startPoint y: 228, endPoint x: 513, endPoint y: 211, distance: 257.5
click at [0, 0] on slot at bounding box center [0, 0] width 0 height 0
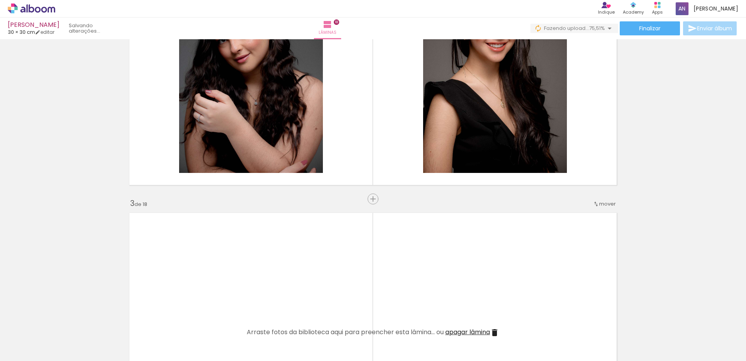
scroll to position [433, 0]
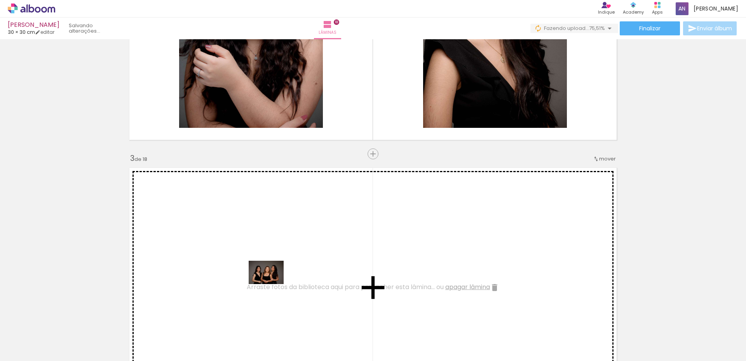
drag, startPoint x: 297, startPoint y: 336, endPoint x: 435, endPoint y: 337, distance: 138.0
click at [272, 285] on quentale-workspace at bounding box center [373, 180] width 746 height 361
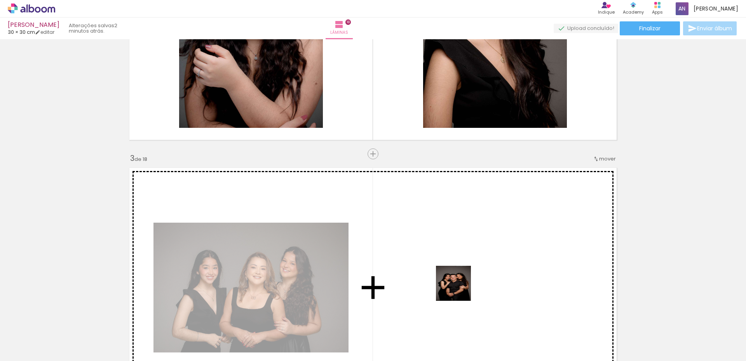
drag, startPoint x: 472, startPoint y: 340, endPoint x: 459, endPoint y: 289, distance: 52.1
click at [459, 289] on quentale-workspace at bounding box center [373, 180] width 746 height 361
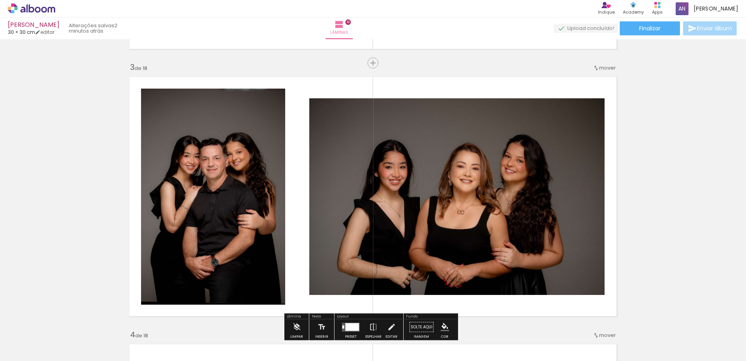
scroll to position [550, 0]
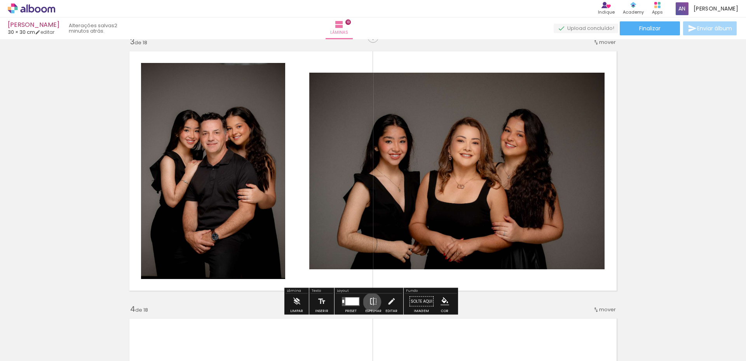
click at [370, 302] on iron-icon at bounding box center [373, 302] width 9 height 16
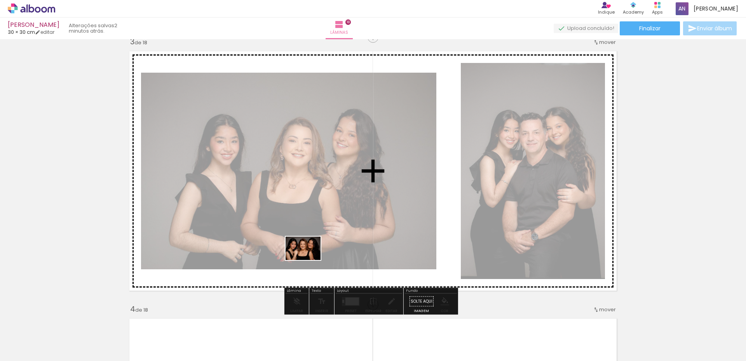
drag, startPoint x: 329, startPoint y: 321, endPoint x: 309, endPoint y: 256, distance: 67.4
click at [308, 257] on quentale-workspace at bounding box center [373, 180] width 746 height 361
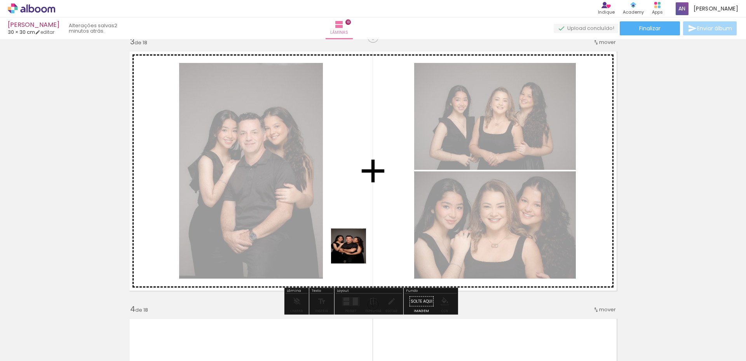
drag, startPoint x: 397, startPoint y: 300, endPoint x: 348, endPoint y: 245, distance: 74.0
click at [348, 245] on quentale-workspace at bounding box center [373, 180] width 746 height 361
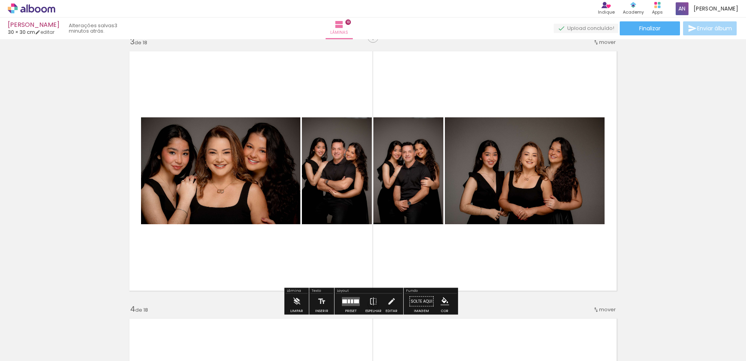
click at [351, 301] on div at bounding box center [352, 301] width 2 height 4
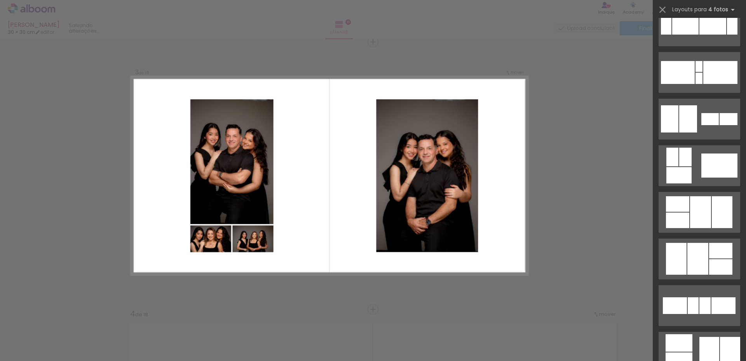
scroll to position [311, 0]
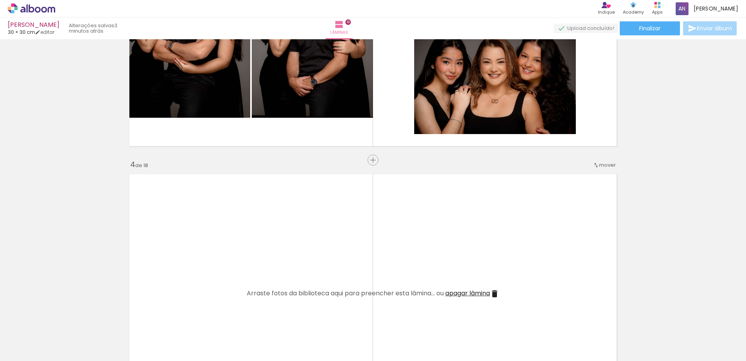
scroll to position [700, 0]
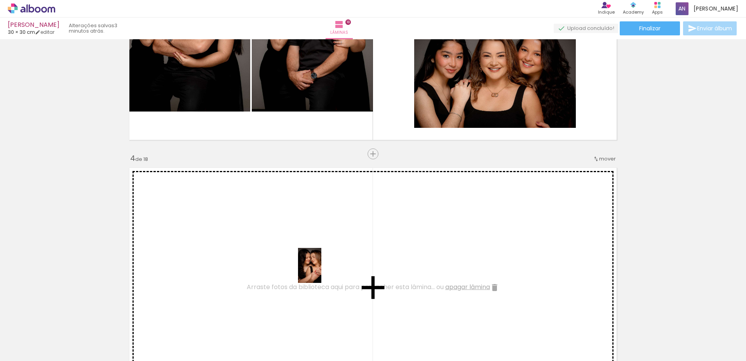
drag, startPoint x: 389, startPoint y: 340, endPoint x: 321, endPoint y: 271, distance: 96.7
click at [321, 271] on quentale-workspace at bounding box center [373, 180] width 746 height 361
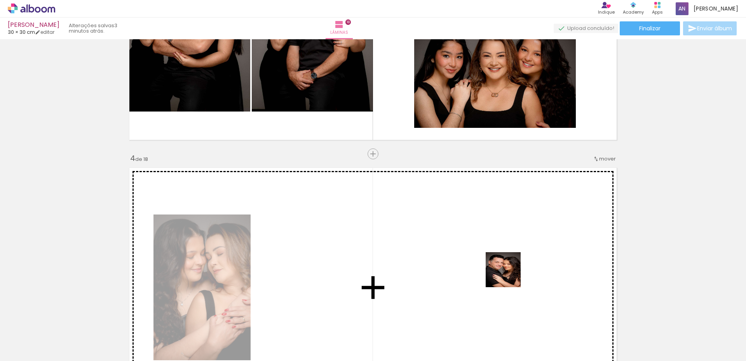
drag, startPoint x: 525, startPoint y: 334, endPoint x: 506, endPoint y: 268, distance: 69.2
click at [506, 268] on quentale-workspace at bounding box center [373, 180] width 746 height 361
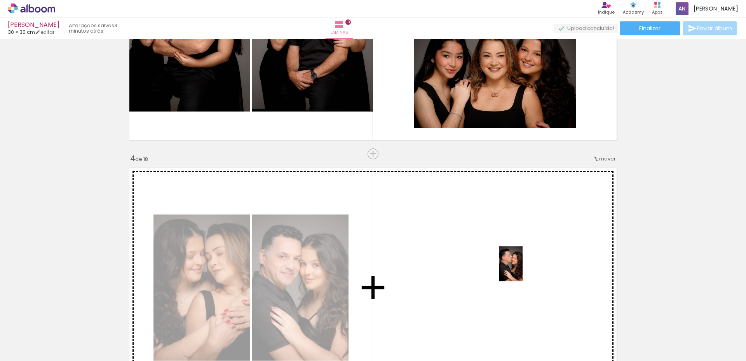
drag, startPoint x: 560, startPoint y: 333, endPoint x: 522, endPoint y: 269, distance: 74.3
click at [522, 269] on quentale-workspace at bounding box center [373, 180] width 746 height 361
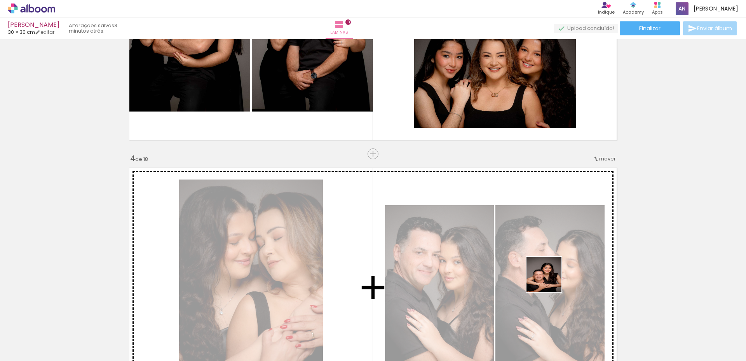
drag, startPoint x: 585, startPoint y: 318, endPoint x: 539, endPoint y: 267, distance: 68.5
click at [539, 267] on quentale-workspace at bounding box center [373, 180] width 746 height 361
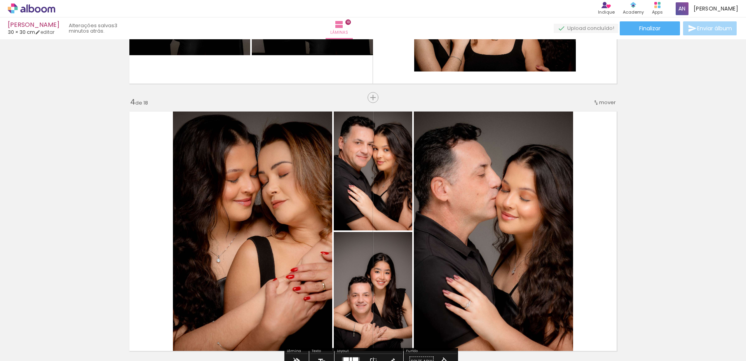
scroll to position [895, 0]
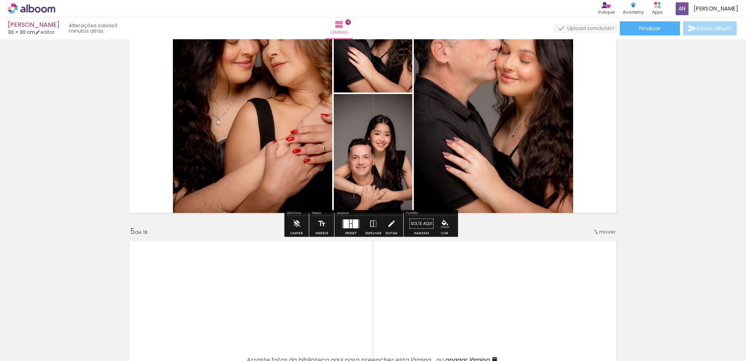
click at [346, 220] on div at bounding box center [346, 223] width 5 height 9
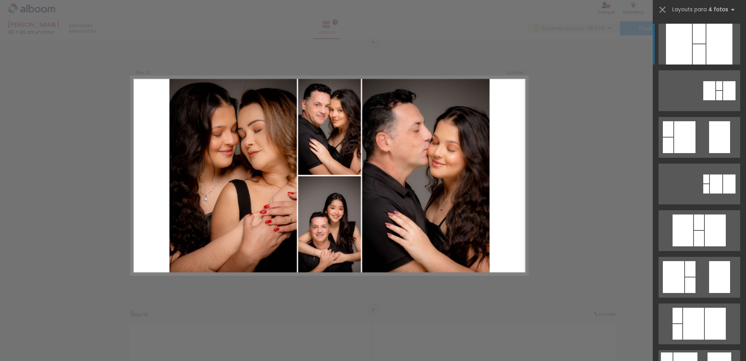
scroll to position [0, 1406]
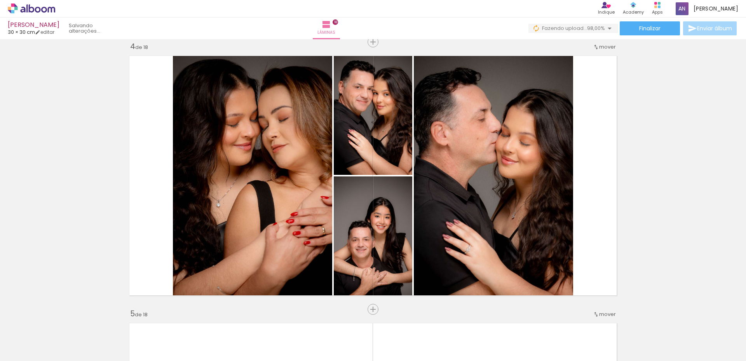
scroll to position [0, 1496]
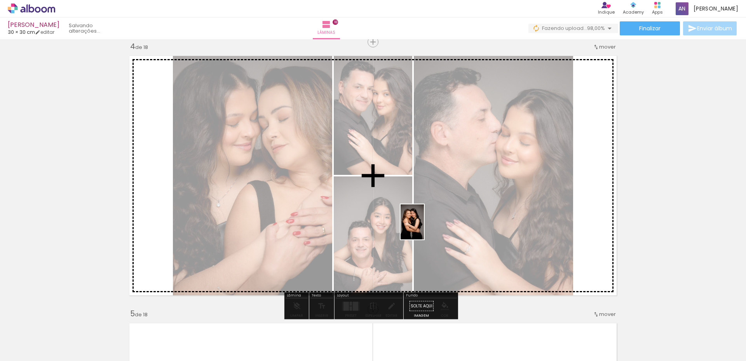
drag, startPoint x: 723, startPoint y: 335, endPoint x: 424, endPoint y: 228, distance: 317.3
click at [424, 228] on quentale-workspace at bounding box center [373, 180] width 746 height 361
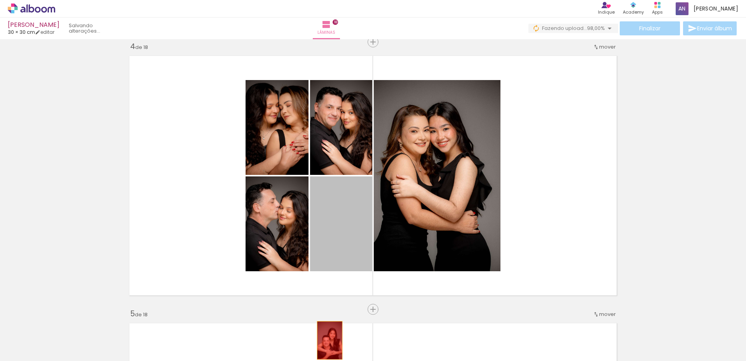
drag, startPoint x: 339, startPoint y: 238, endPoint x: 329, endPoint y: 339, distance: 100.7
click at [328, 340] on quentale-workspace at bounding box center [373, 180] width 746 height 361
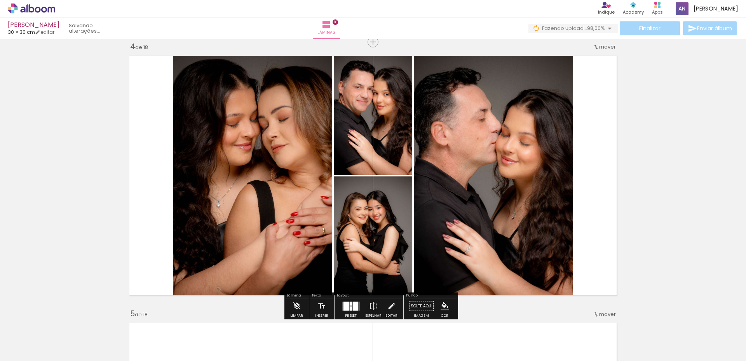
click at [350, 304] on div at bounding box center [351, 304] width 2 height 4
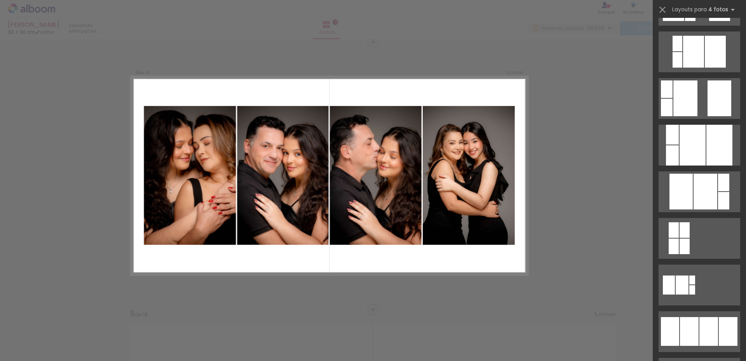
scroll to position [466, 0]
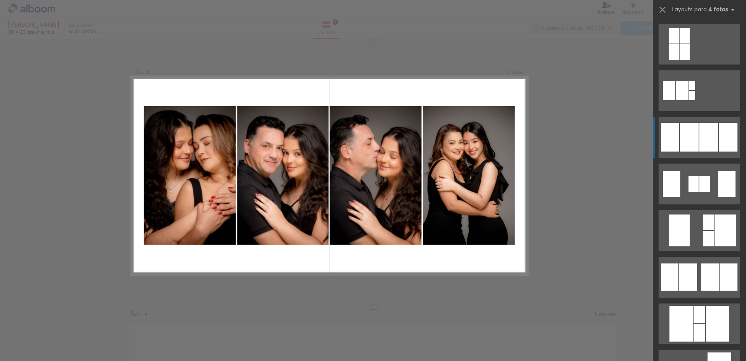
click at [694, 306] on div at bounding box center [700, 314] width 12 height 17
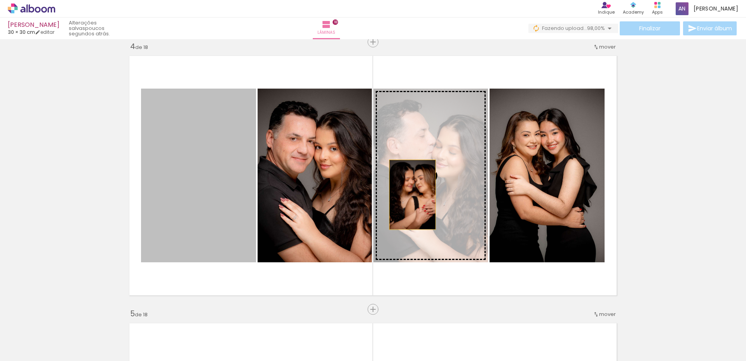
drag, startPoint x: 206, startPoint y: 191, endPoint x: 410, endPoint y: 195, distance: 203.7
click at [0, 0] on slot at bounding box center [0, 0] width 0 height 0
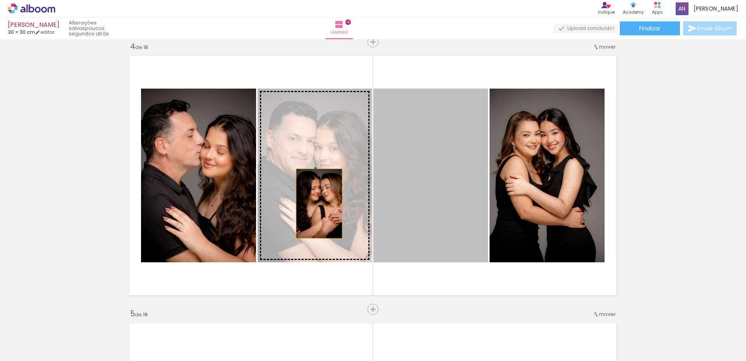
drag, startPoint x: 424, startPoint y: 203, endPoint x: 316, endPoint y: 204, distance: 107.3
click at [0, 0] on slot at bounding box center [0, 0] width 0 height 0
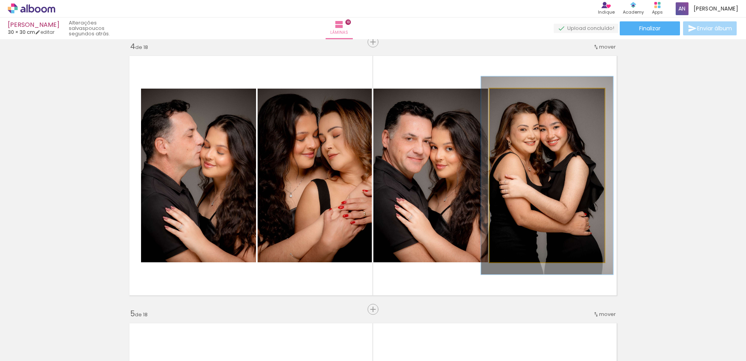
drag, startPoint x: 506, startPoint y: 98, endPoint x: 510, endPoint y: 98, distance: 3.9
type paper-slider "114"
click at [510, 98] on div at bounding box center [511, 96] width 7 height 7
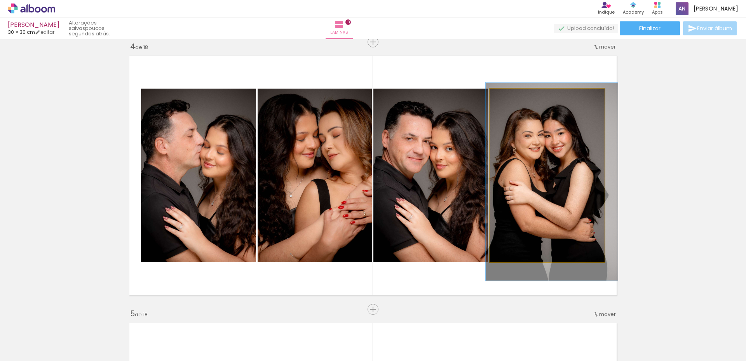
drag, startPoint x: 537, startPoint y: 162, endPoint x: 514, endPoint y: 201, distance: 45.1
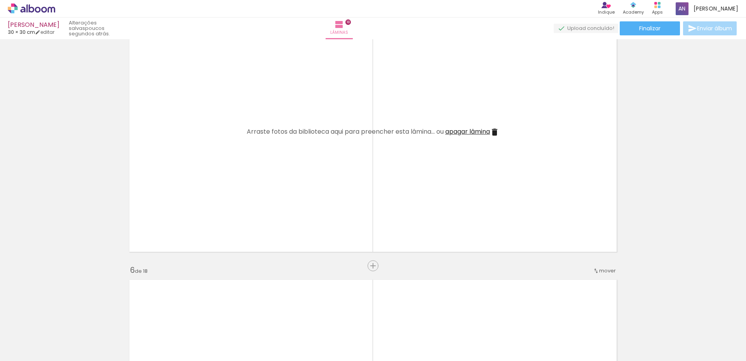
scroll to position [0, 381]
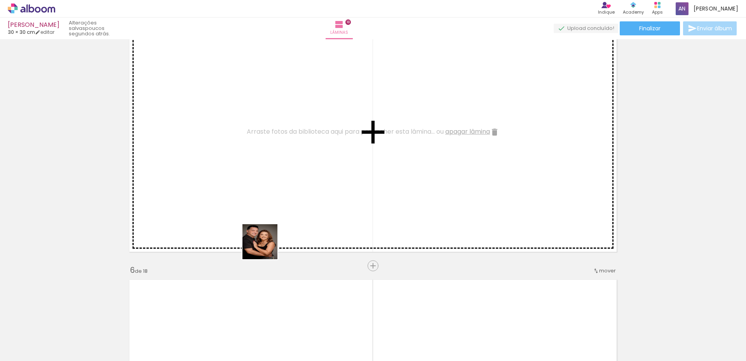
drag, startPoint x: 260, startPoint y: 290, endPoint x: 309, endPoint y: 320, distance: 57.5
click at [271, 249] on quentale-workspace at bounding box center [373, 180] width 746 height 361
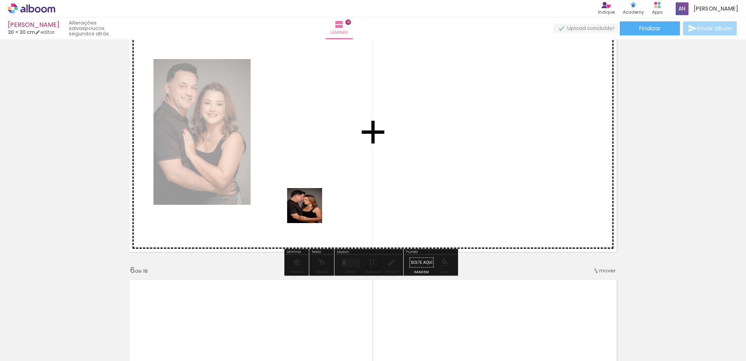
drag, startPoint x: 313, startPoint y: 348, endPoint x: 312, endPoint y: 210, distance: 138.4
click at [312, 210] on quentale-workspace at bounding box center [373, 180] width 746 height 361
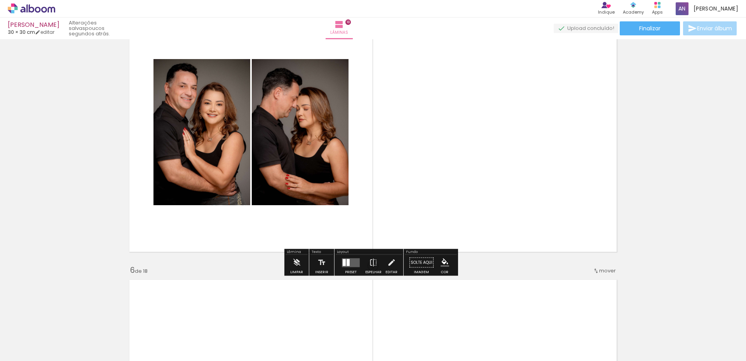
click at [347, 262] on div at bounding box center [348, 262] width 3 height 7
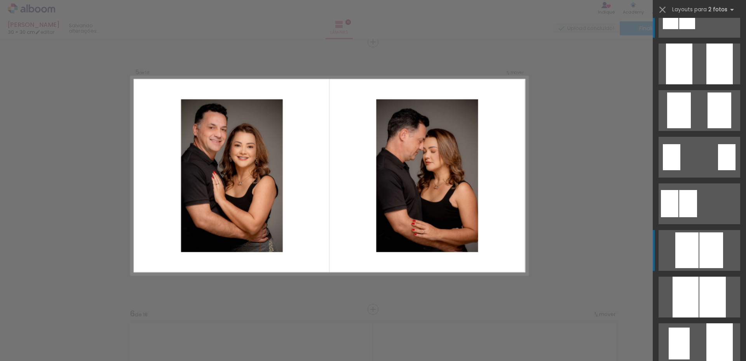
scroll to position [155, 0]
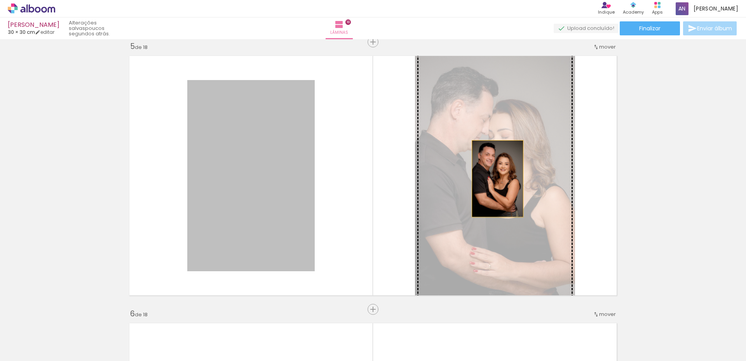
drag, startPoint x: 260, startPoint y: 196, endPoint x: 494, endPoint y: 178, distance: 235.0
click at [0, 0] on slot at bounding box center [0, 0] width 0 height 0
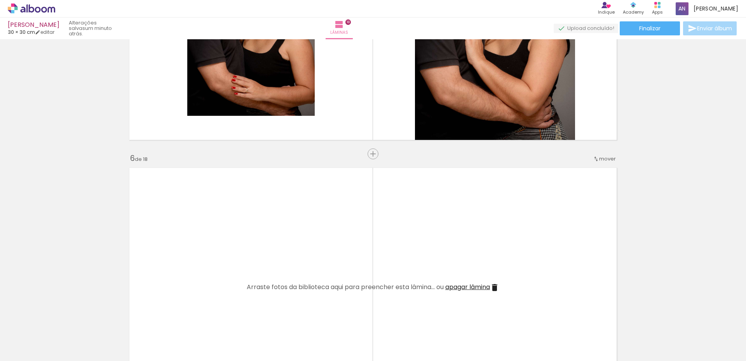
scroll to position [1352, 0]
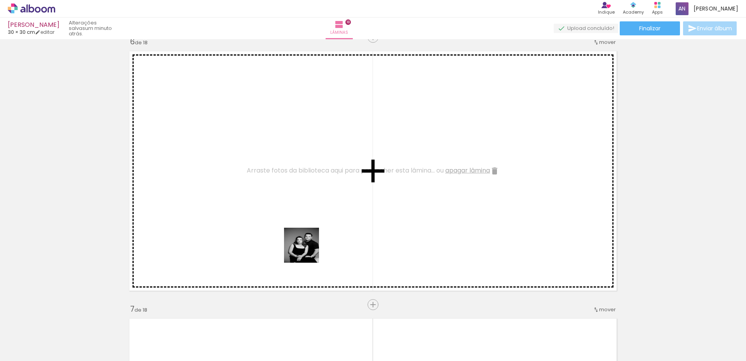
drag, startPoint x: 358, startPoint y: 337, endPoint x: 402, endPoint y: 338, distance: 44.7
click at [309, 251] on quentale-workspace at bounding box center [373, 180] width 746 height 361
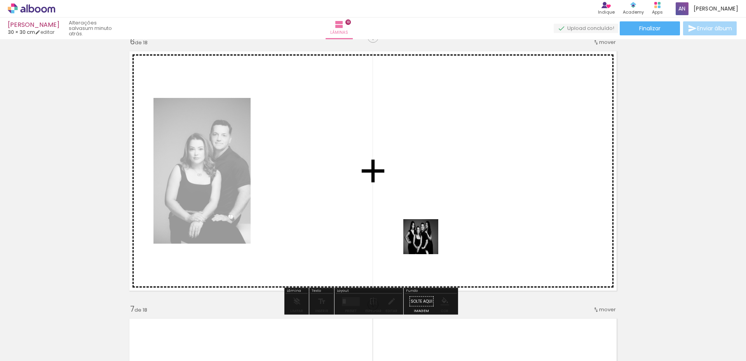
drag, startPoint x: 405, startPoint y: 334, endPoint x: 427, endPoint y: 241, distance: 95.6
click at [427, 241] on quentale-workspace at bounding box center [373, 180] width 746 height 361
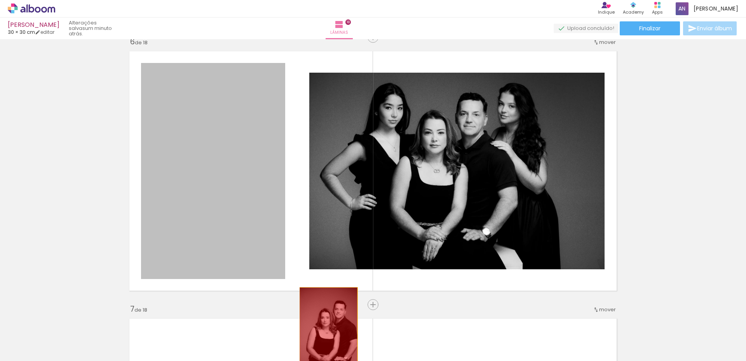
drag, startPoint x: 243, startPoint y: 211, endPoint x: 326, endPoint y: 331, distance: 145.9
click at [326, 331] on quentale-workspace at bounding box center [373, 180] width 746 height 361
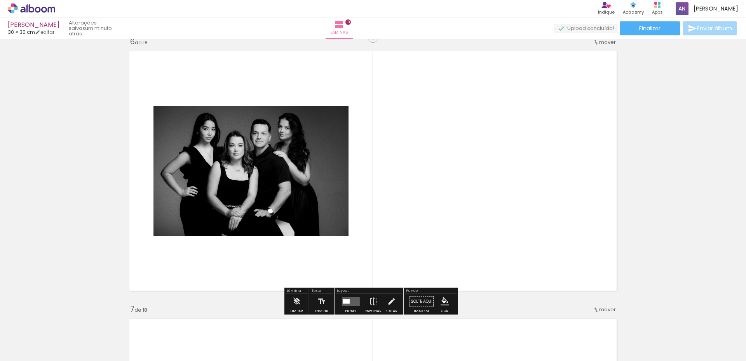
click at [351, 304] on quentale-layouter at bounding box center [351, 301] width 18 height 9
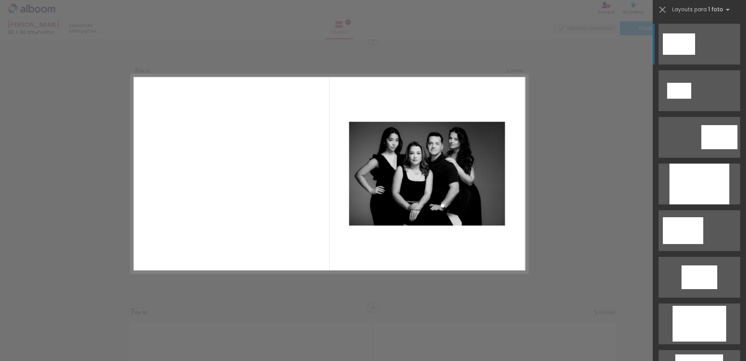
scroll to position [1347, 0]
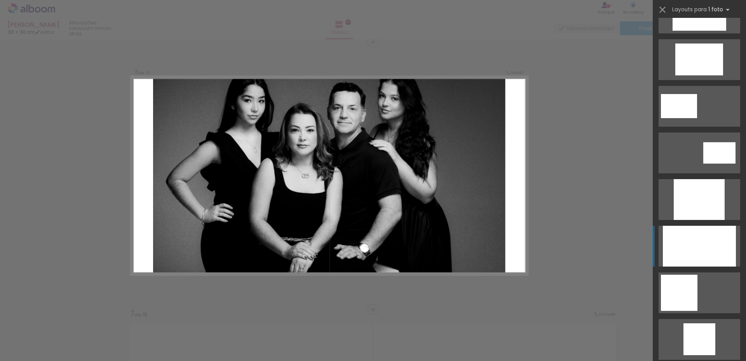
click at [674, 220] on div at bounding box center [699, 199] width 51 height 41
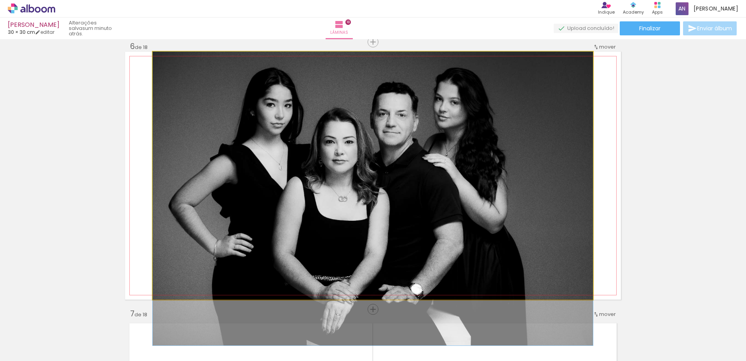
drag, startPoint x: 400, startPoint y: 178, endPoint x: 419, endPoint y: 216, distance: 42.4
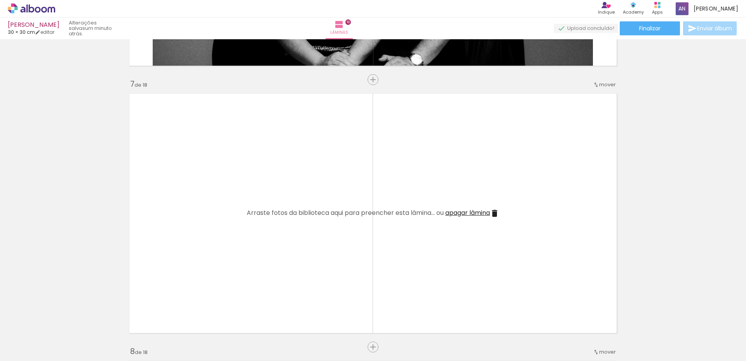
scroll to position [1580, 0]
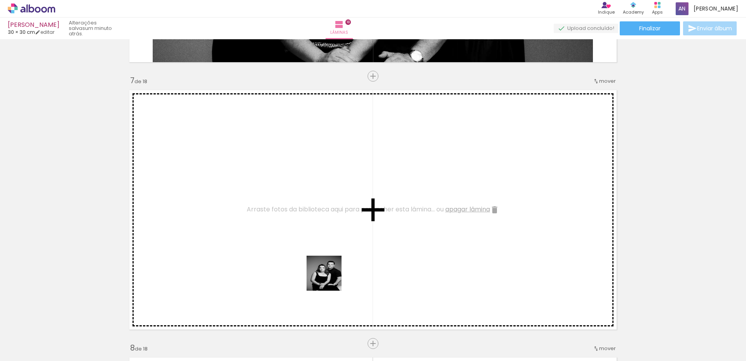
drag, startPoint x: 350, startPoint y: 333, endPoint x: 499, endPoint y: 361, distance: 151.4
click at [330, 280] on quentale-workspace at bounding box center [373, 180] width 746 height 361
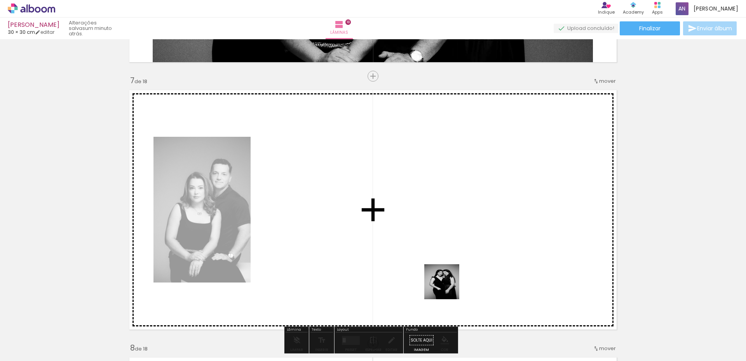
drag, startPoint x: 444, startPoint y: 330, endPoint x: 490, endPoint y: 334, distance: 46.5
click at [451, 290] on quentale-workspace at bounding box center [373, 180] width 746 height 361
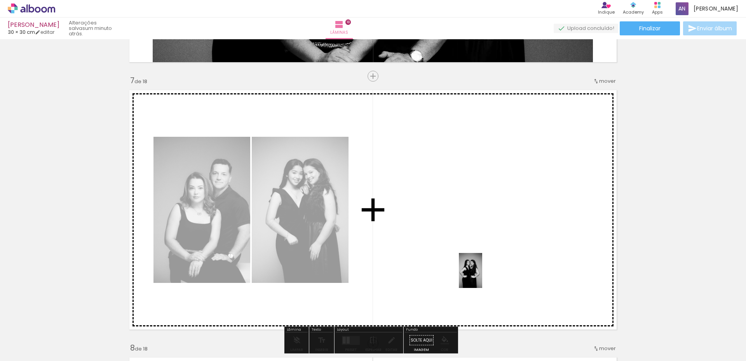
drag, startPoint x: 489, startPoint y: 333, endPoint x: 510, endPoint y: 327, distance: 21.8
click at [484, 276] on quentale-workspace at bounding box center [373, 180] width 746 height 361
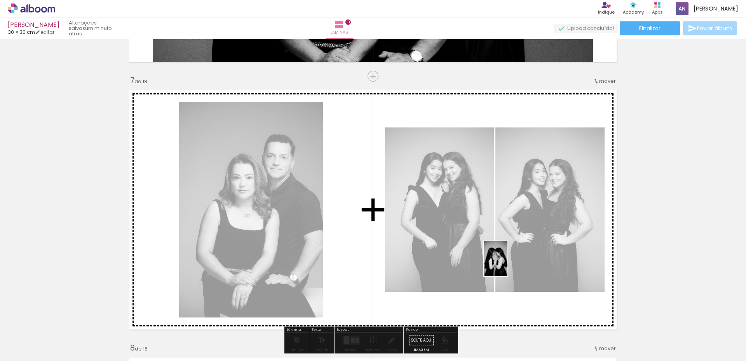
drag, startPoint x: 524, startPoint y: 332, endPoint x: 508, endPoint y: 265, distance: 69.2
click at [508, 265] on quentale-workspace at bounding box center [373, 180] width 746 height 361
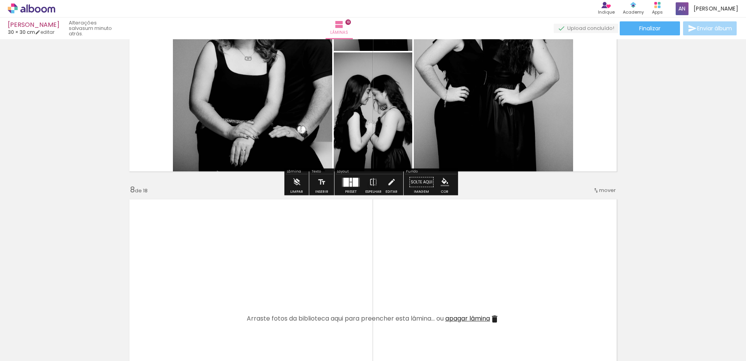
scroll to position [1736, 0]
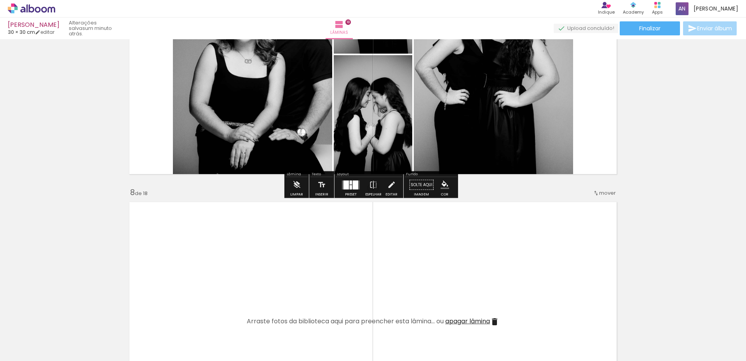
drag, startPoint x: 354, startPoint y: 182, endPoint x: 372, endPoint y: 189, distance: 19.2
click at [355, 184] on div at bounding box center [355, 184] width 5 height 9
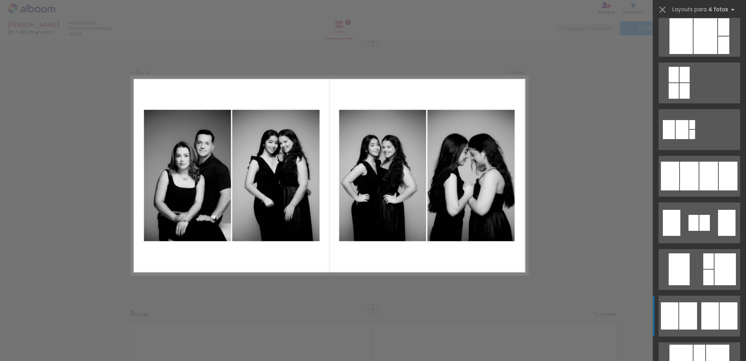
scroll to position [544, 0]
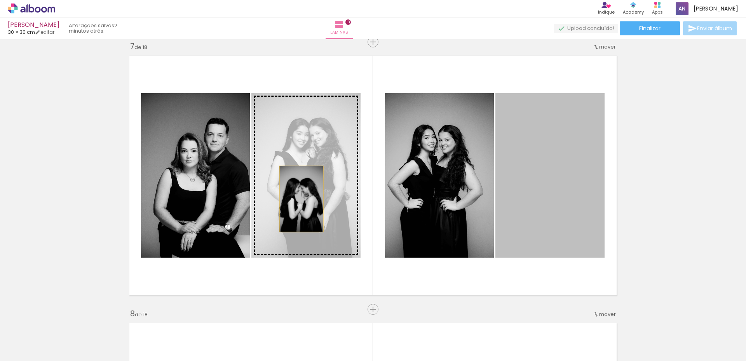
drag, startPoint x: 553, startPoint y: 214, endPoint x: 303, endPoint y: 205, distance: 250.5
click at [0, 0] on slot at bounding box center [0, 0] width 0 height 0
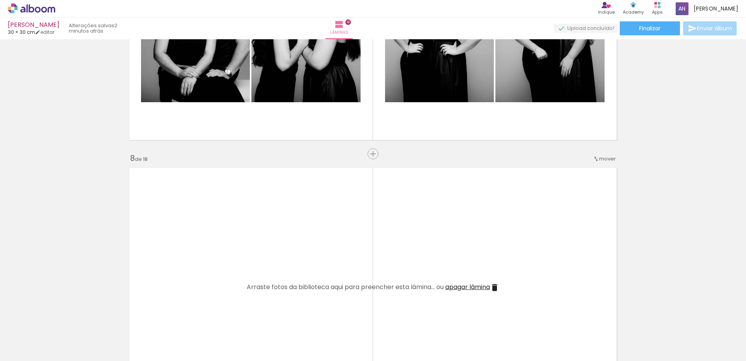
scroll to position [1848, 0]
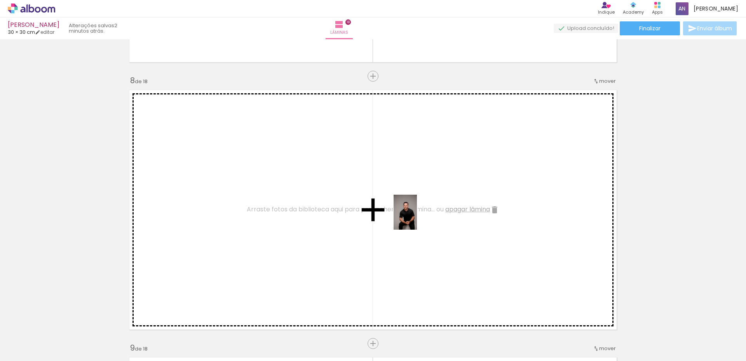
drag, startPoint x: 569, startPoint y: 327, endPoint x: 489, endPoint y: 250, distance: 111.9
click at [417, 219] on quentale-workspace at bounding box center [373, 180] width 746 height 361
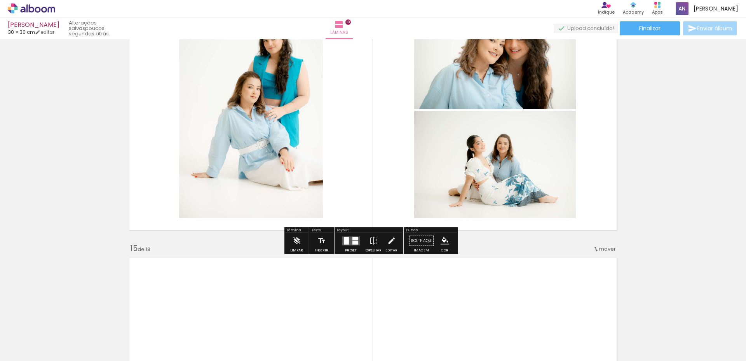
scroll to position [3668, 0]
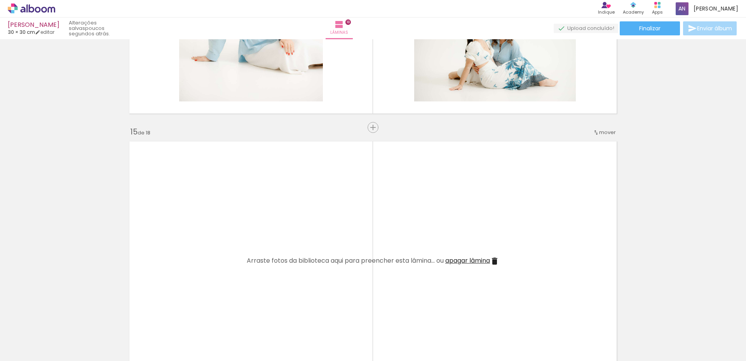
click at [166, 334] on div at bounding box center [148, 334] width 35 height 23
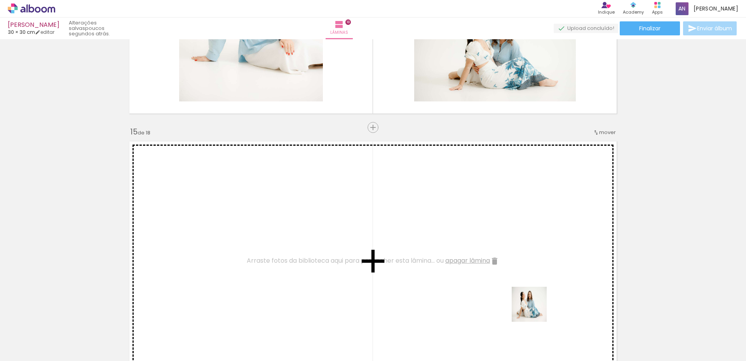
drag, startPoint x: 535, startPoint y: 310, endPoint x: 523, endPoint y: 251, distance: 60.7
click at [523, 251] on quentale-workspace at bounding box center [373, 180] width 746 height 361
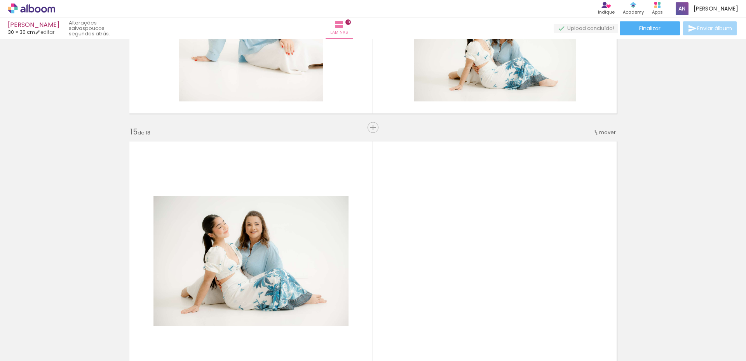
click at [533, 241] on quentale-workspace at bounding box center [373, 180] width 746 height 361
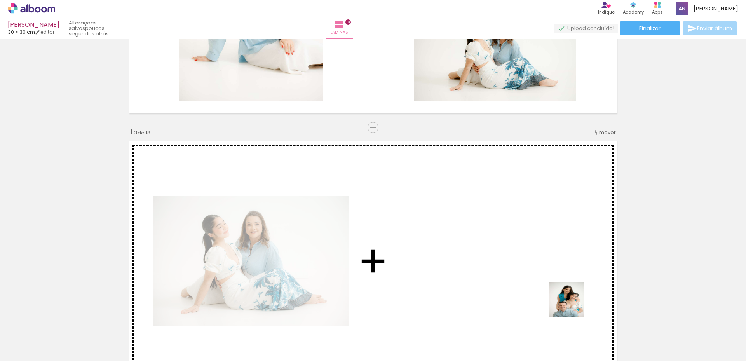
drag, startPoint x: 588, startPoint y: 329, endPoint x: 667, endPoint y: 357, distance: 83.7
click at [541, 251] on quentale-workspace at bounding box center [373, 180] width 746 height 361
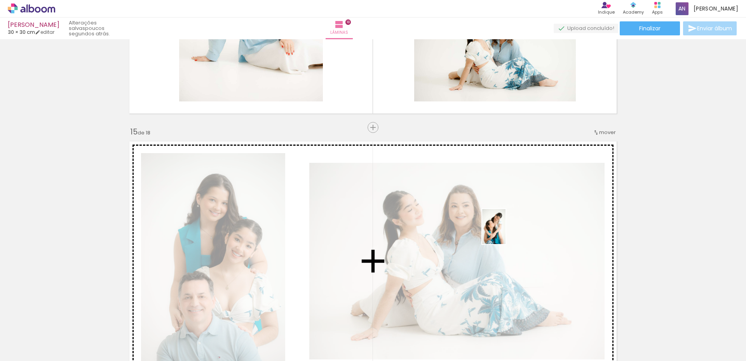
drag, startPoint x: 634, startPoint y: 337, endPoint x: 505, endPoint y: 233, distance: 165.6
click at [506, 232] on quentale-workspace at bounding box center [373, 180] width 746 height 361
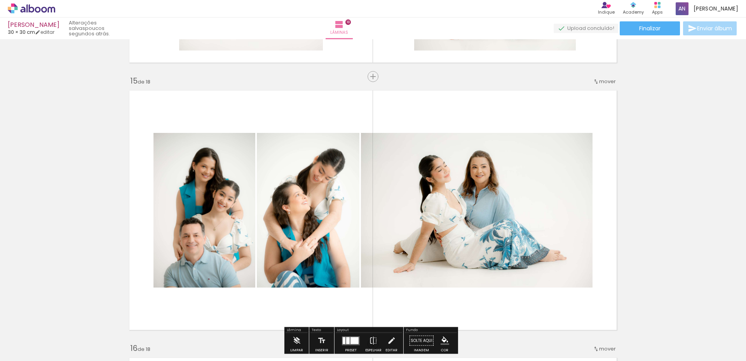
scroll to position [3785, 0]
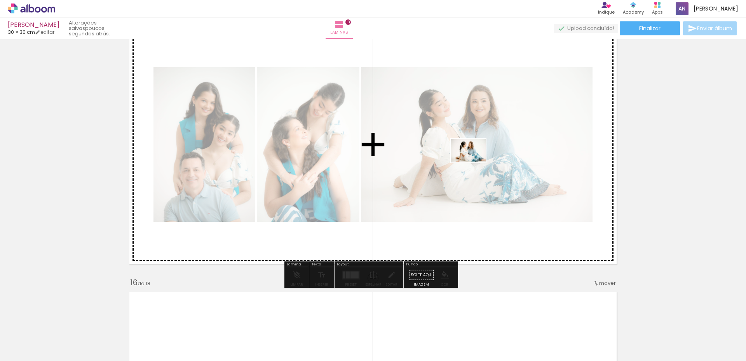
drag, startPoint x: 501, startPoint y: 335, endPoint x: 479, endPoint y: 170, distance: 166.6
click at [474, 161] on quentale-workspace at bounding box center [373, 180] width 746 height 361
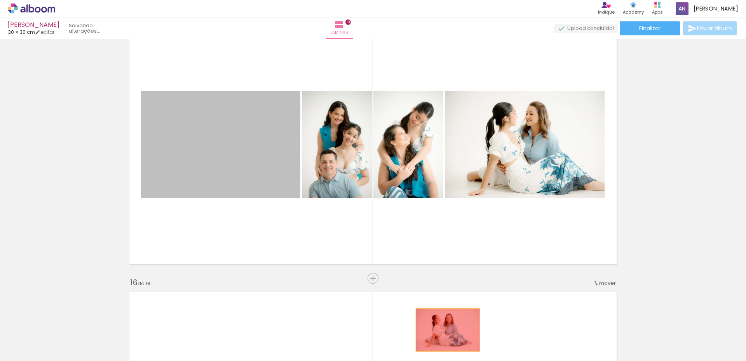
drag, startPoint x: 223, startPoint y: 136, endPoint x: 453, endPoint y: 332, distance: 301.4
click at [446, 331] on quentale-workspace at bounding box center [373, 180] width 746 height 361
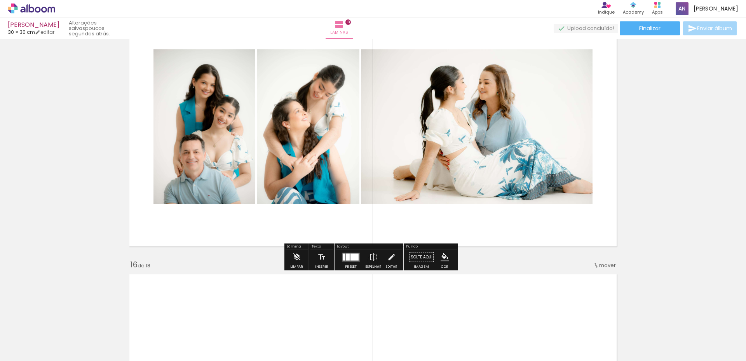
scroll to position [3902, 0]
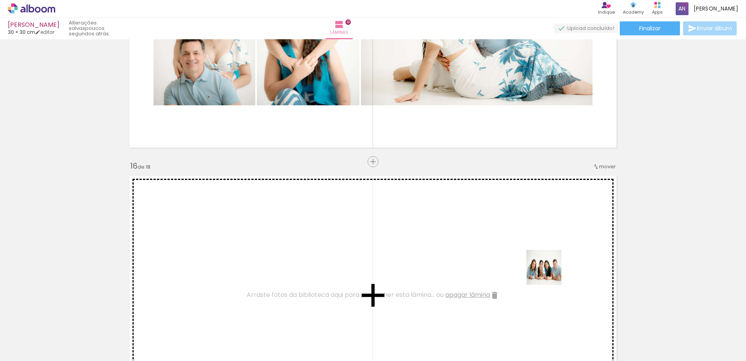
drag, startPoint x: 665, startPoint y: 333, endPoint x: 491, endPoint y: 250, distance: 193.7
click at [491, 250] on quentale-workspace at bounding box center [373, 180] width 746 height 361
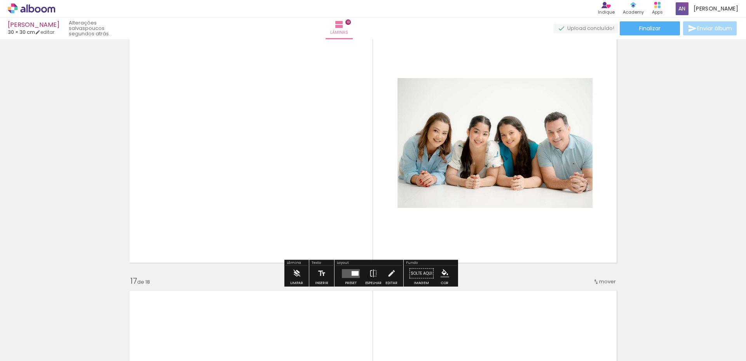
scroll to position [4057, 0]
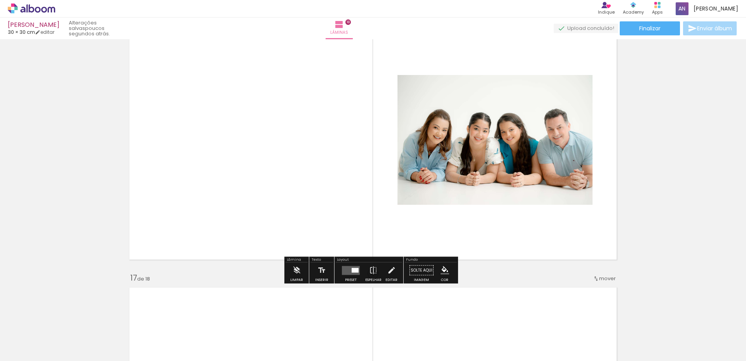
click at [352, 269] on div at bounding box center [355, 270] width 7 height 5
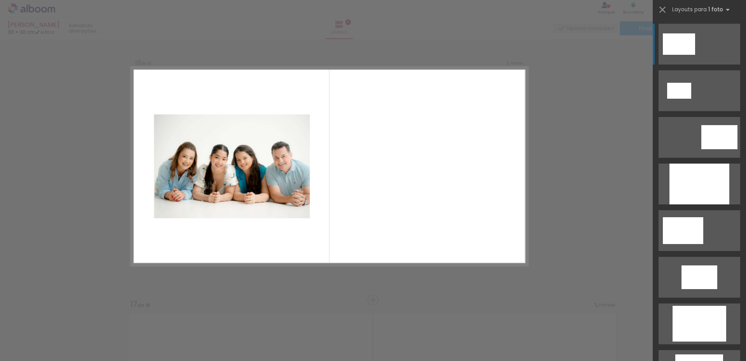
scroll to position [194, 0]
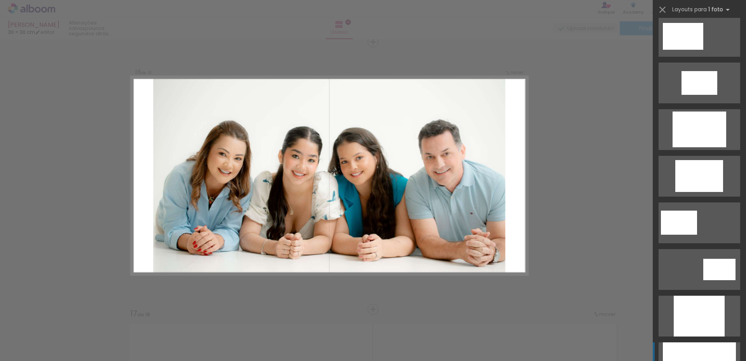
click at [700, 337] on div at bounding box center [699, 316] width 51 height 41
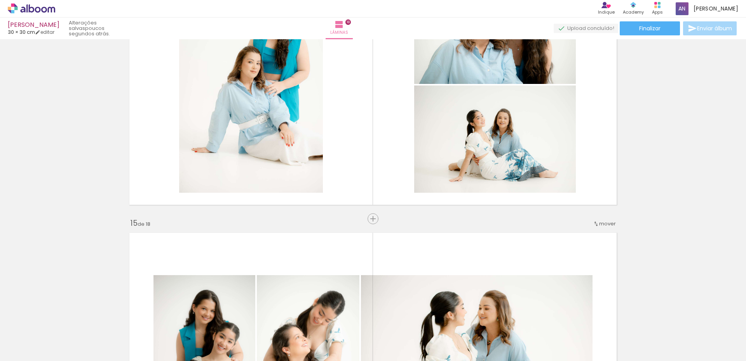
scroll to position [3477, 0]
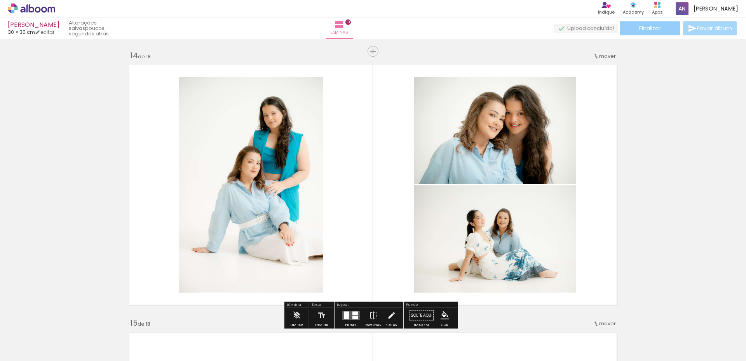
click at [651, 26] on span "Finalizar" at bounding box center [649, 28] width 21 height 5
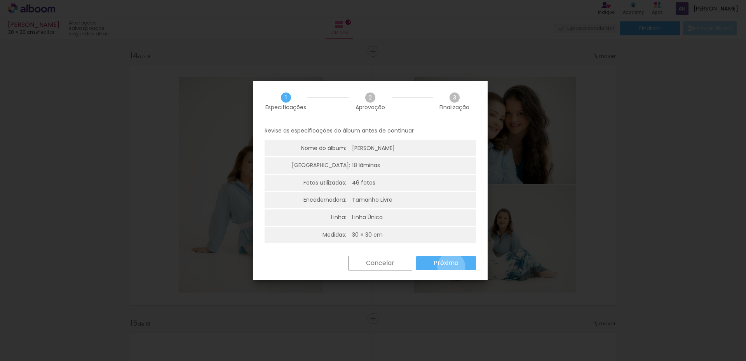
click at [0, 0] on slot "Próximo" at bounding box center [0, 0] width 0 height 0
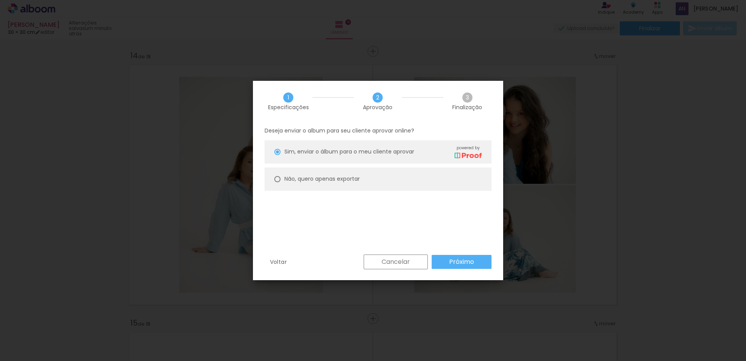
click at [335, 173] on paper-radio-button "Não, quero apenas exportar" at bounding box center [378, 179] width 227 height 23
type paper-radio-button "on"
click at [0, 0] on slot "Próximo" at bounding box center [0, 0] width 0 height 0
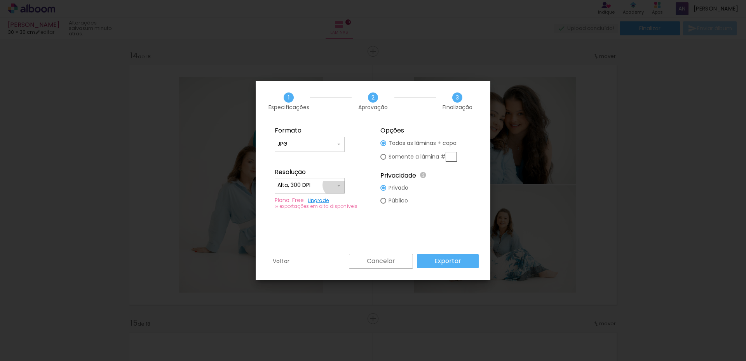
click at [336, 185] on iron-icon at bounding box center [339, 186] width 6 height 6
click at [297, 200] on paper-item "Baixa" at bounding box center [310, 200] width 70 height 16
click at [0, 0] on slot "Exportar" at bounding box center [0, 0] width 0 height 0
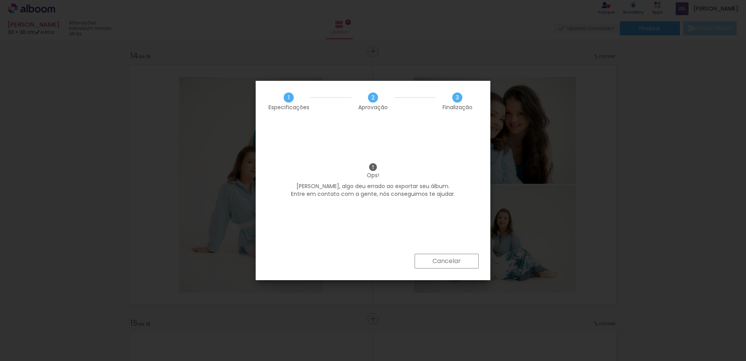
click at [445, 266] on paper-button "Cancelar" at bounding box center [447, 261] width 64 height 15
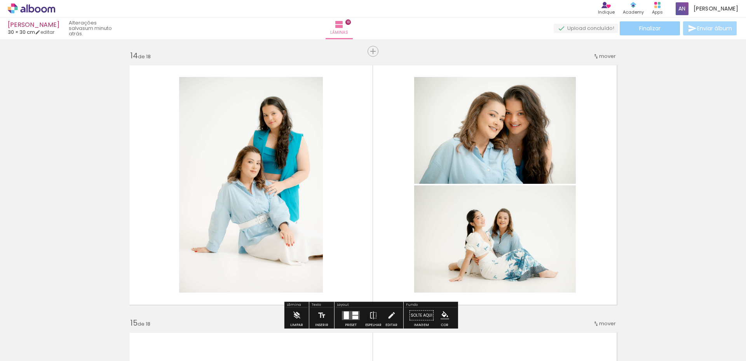
click at [646, 29] on span "Finalizar" at bounding box center [649, 28] width 21 height 5
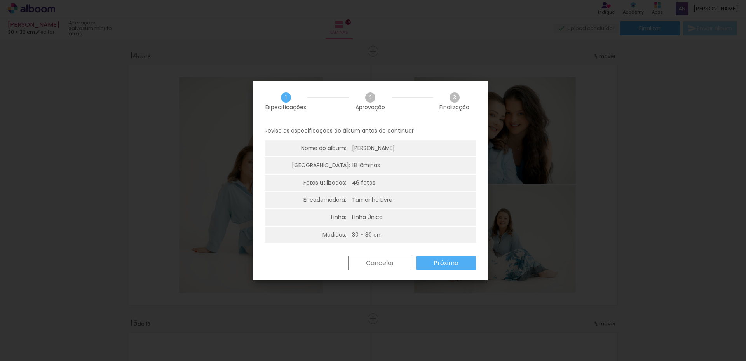
click at [0, 0] on slot "Próximo" at bounding box center [0, 0] width 0 height 0
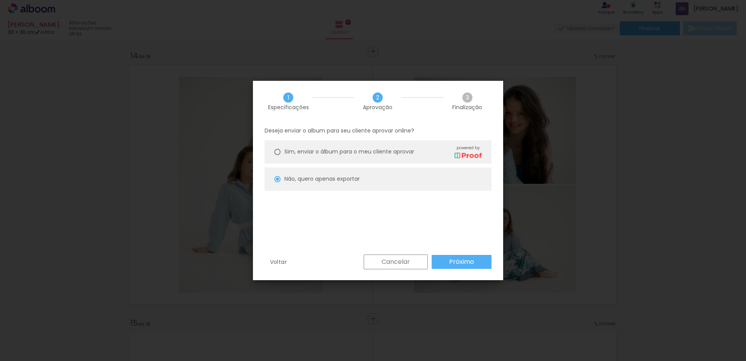
click at [0, 0] on slot "Próximo" at bounding box center [0, 0] width 0 height 0
type input "Baixa"
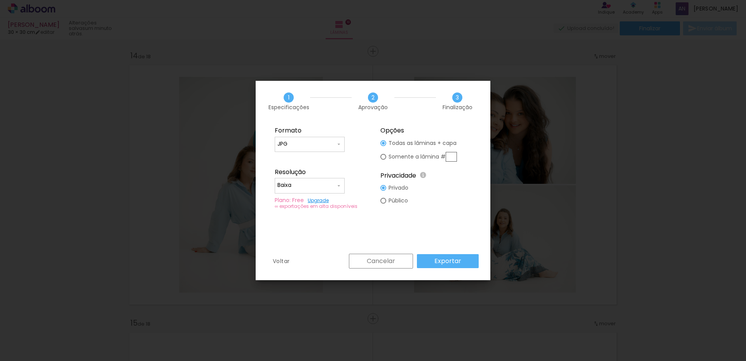
click at [435, 252] on div "Formato JPG PDF Resolução Alta, 300 DPI Baixa Plano: Free Upgrade ∞ exportações…" at bounding box center [373, 188] width 235 height 132
drag, startPoint x: 448, startPoint y: 257, endPoint x: 443, endPoint y: 262, distance: 6.3
click at [0, 0] on slot "Exportar" at bounding box center [0, 0] width 0 height 0
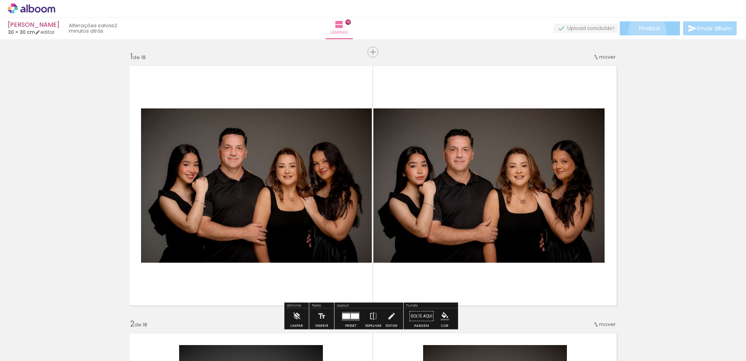
click at [645, 30] on span "Finalizar" at bounding box center [649, 28] width 21 height 5
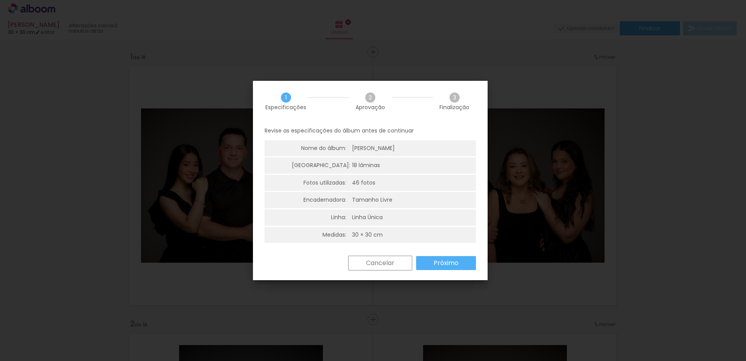
click at [0, 0] on slot "Próximo" at bounding box center [0, 0] width 0 height 0
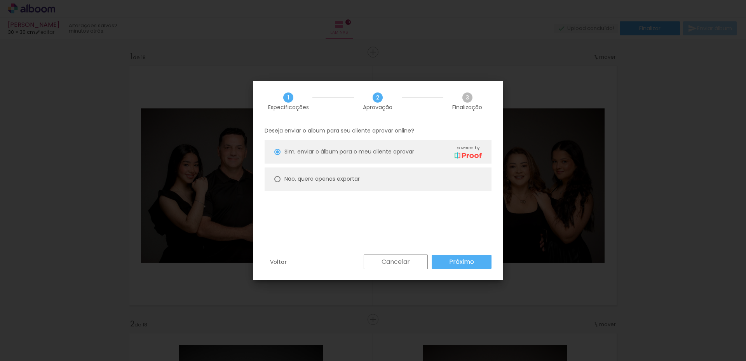
click at [0, 0] on slot "Não, quero apenas exportar" at bounding box center [0, 0] width 0 height 0
type paper-radio-button "on"
click at [0, 0] on slot "Próximo" at bounding box center [0, 0] width 0 height 0
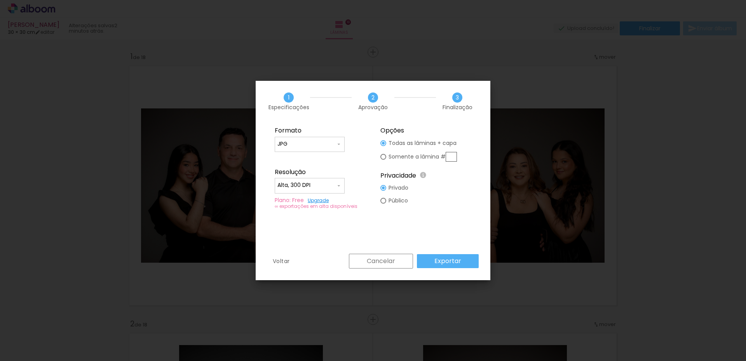
click at [339, 186] on iron-icon at bounding box center [339, 186] width 6 height 6
click at [296, 199] on paper-item "Baixa" at bounding box center [310, 200] width 70 height 16
type input "Baixa"
drag, startPoint x: 448, startPoint y: 259, endPoint x: 435, endPoint y: 270, distance: 17.4
click at [0, 0] on slot "Exportar" at bounding box center [0, 0] width 0 height 0
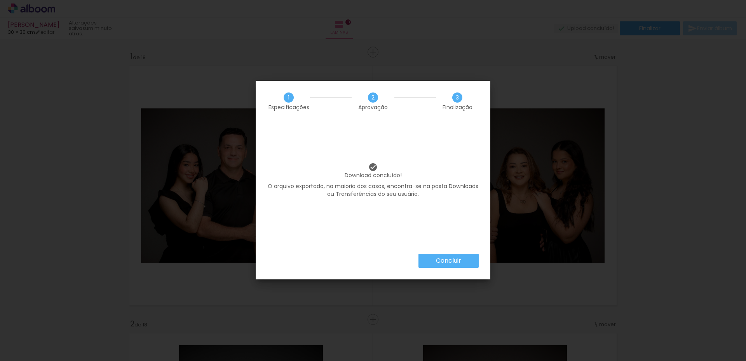
drag, startPoint x: 445, startPoint y: 258, endPoint x: 523, endPoint y: 119, distance: 159.4
click at [446, 256] on paper-button "Concluir" at bounding box center [449, 261] width 60 height 14
